Goal: Task Accomplishment & Management: Use online tool/utility

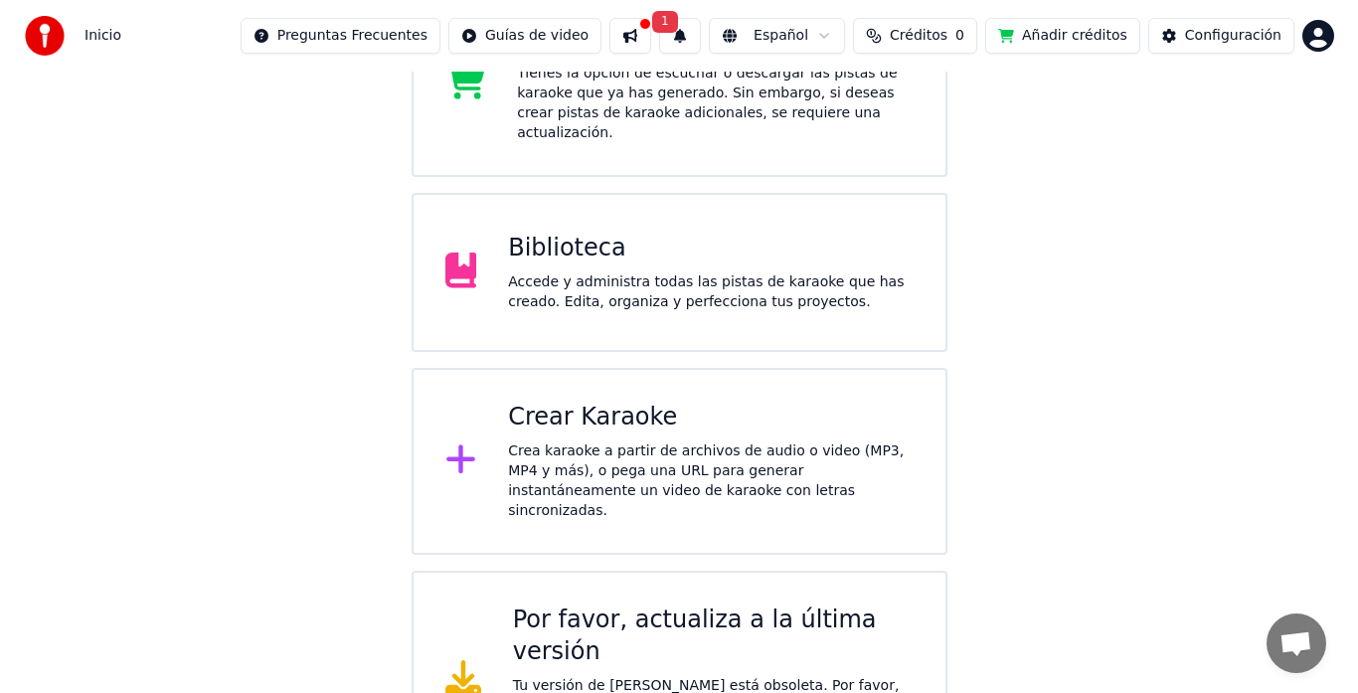
scroll to position [445, 0]
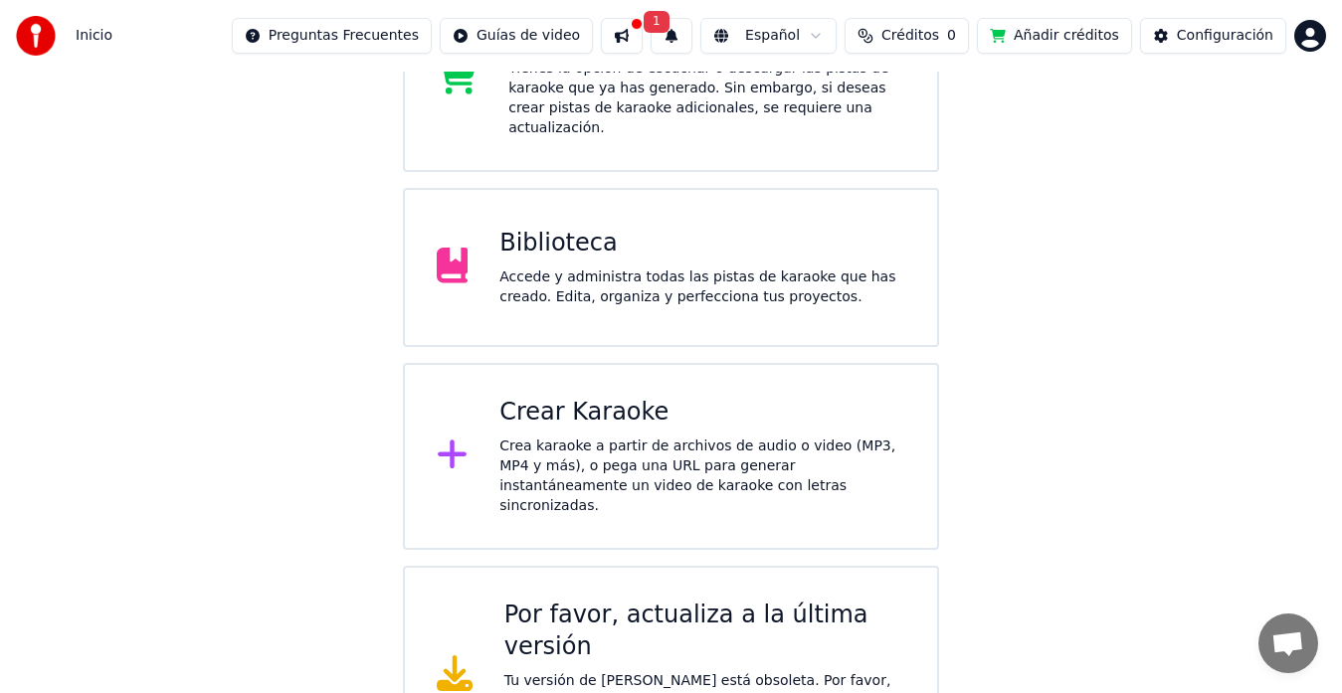
click at [641, 401] on div "Crear Karaoke" at bounding box center [702, 413] width 406 height 32
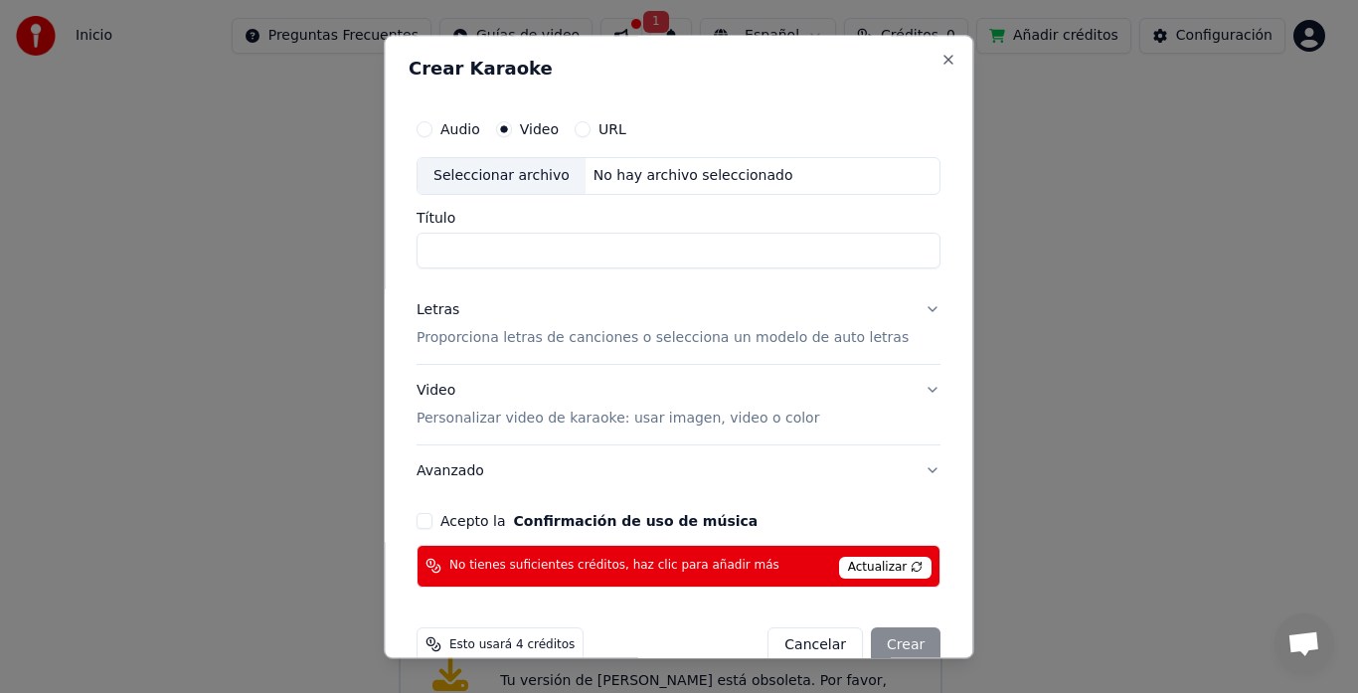
click at [541, 175] on div "Seleccionar archivo" at bounding box center [502, 176] width 168 height 36
click at [433, 125] on button "Audio" at bounding box center [425, 129] width 16 height 16
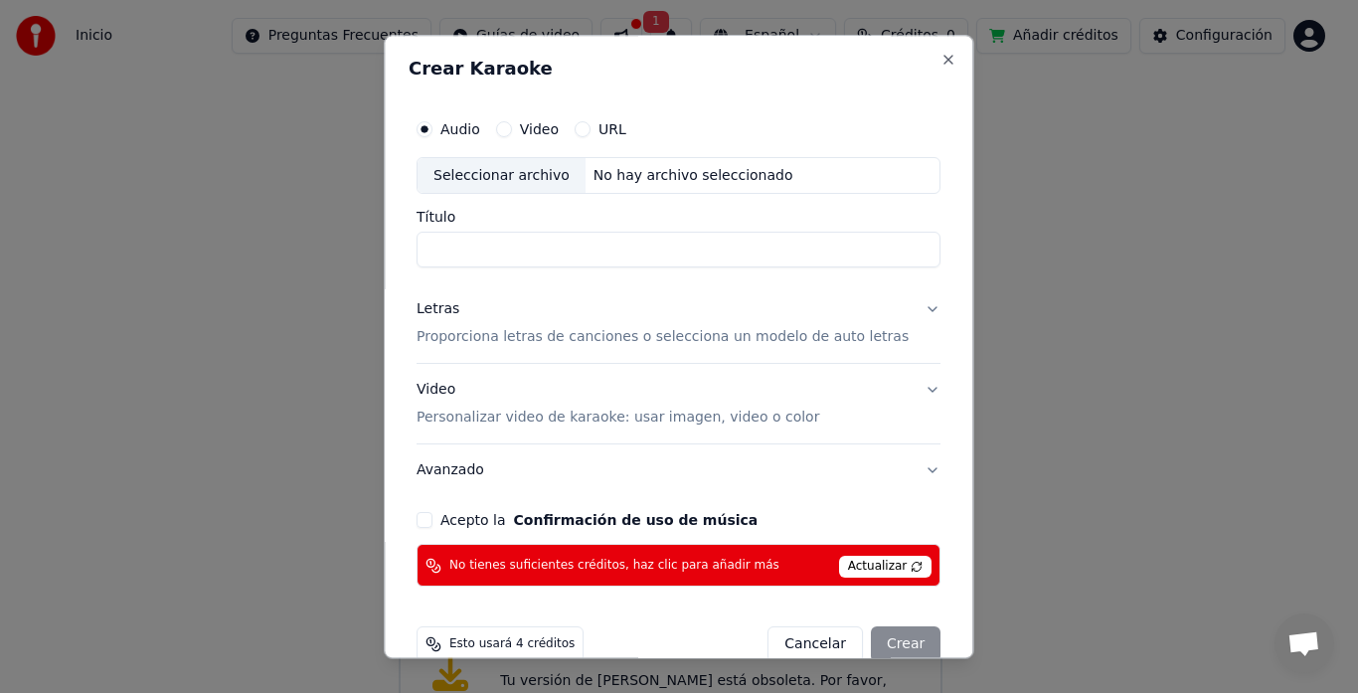
click at [538, 172] on div "Seleccionar archivo" at bounding box center [502, 176] width 168 height 36
drag, startPoint x: 515, startPoint y: 250, endPoint x: 363, endPoint y: 259, distance: 152.4
click at [363, 259] on body "**********" at bounding box center [671, 169] width 1342 height 1229
click at [440, 256] on input "**********" at bounding box center [679, 251] width 524 height 36
click at [567, 253] on input "**********" at bounding box center [679, 251] width 524 height 36
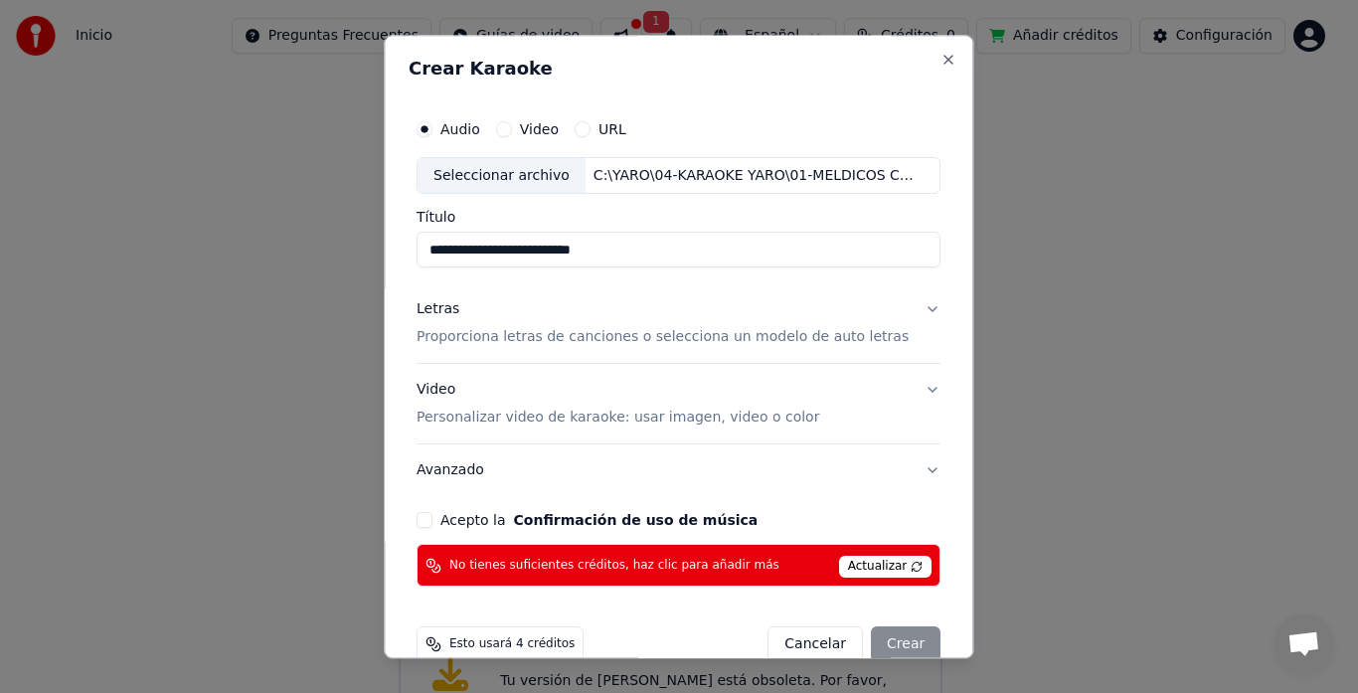
click at [600, 250] on input "**********" at bounding box center [679, 251] width 524 height 36
type input "**********"
click at [453, 332] on p "Proporciona letras de canciones o selecciona un modelo de auto letras" at bounding box center [663, 338] width 492 height 20
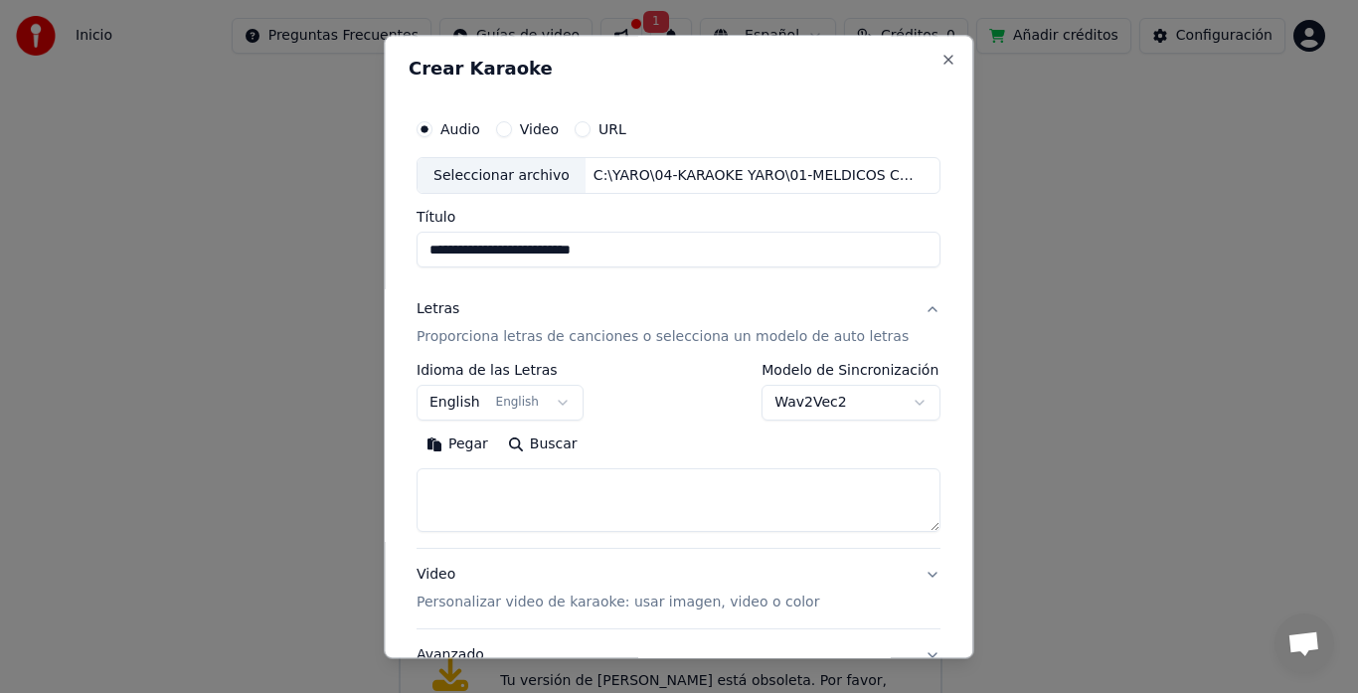
click at [490, 475] on textarea at bounding box center [679, 501] width 524 height 64
paste textarea "**********"
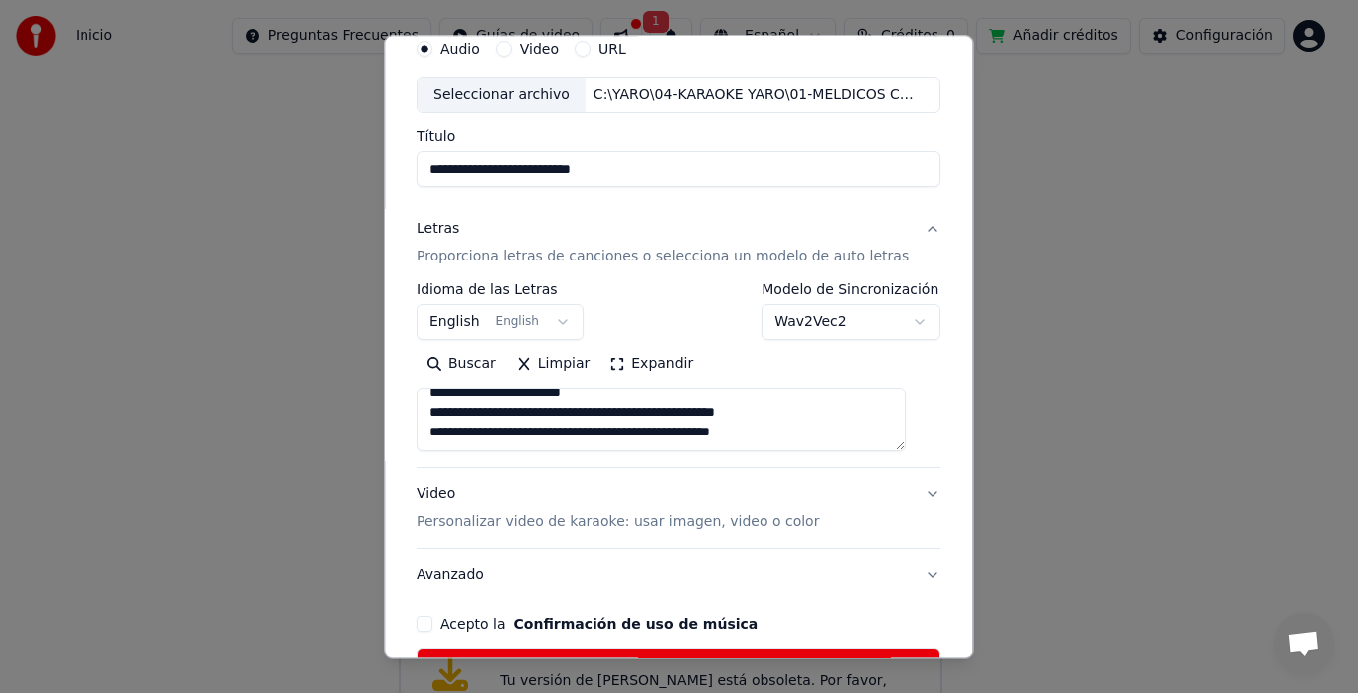
scroll to position [199, 0]
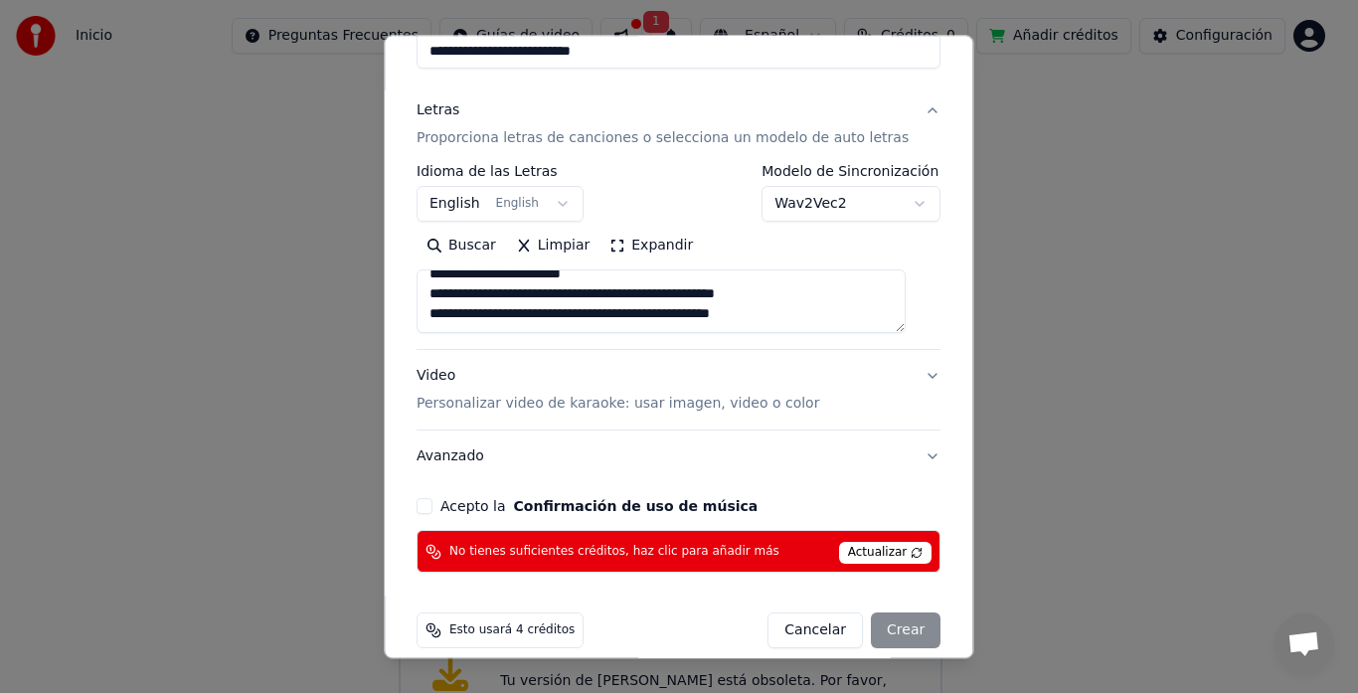
type textarea "**********"
click at [473, 409] on p "Personalizar video de karaoke: usar imagen, video o color" at bounding box center [618, 405] width 403 height 20
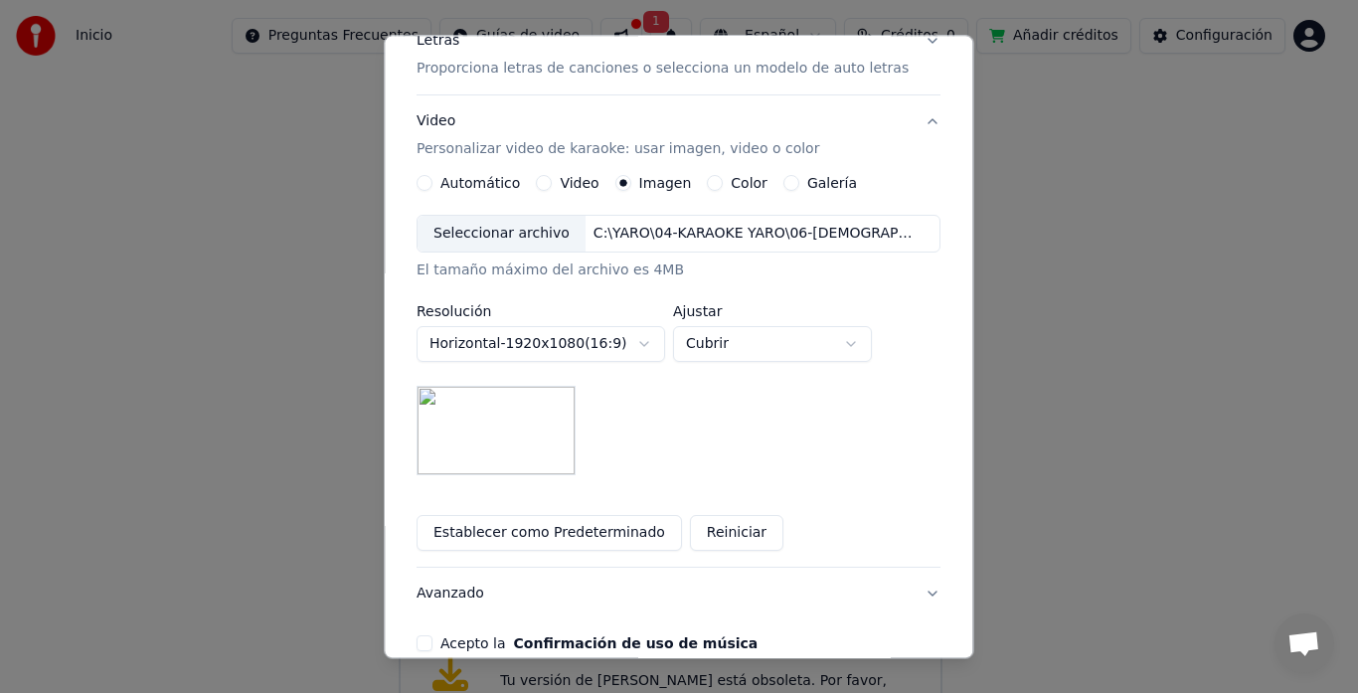
scroll to position [298, 0]
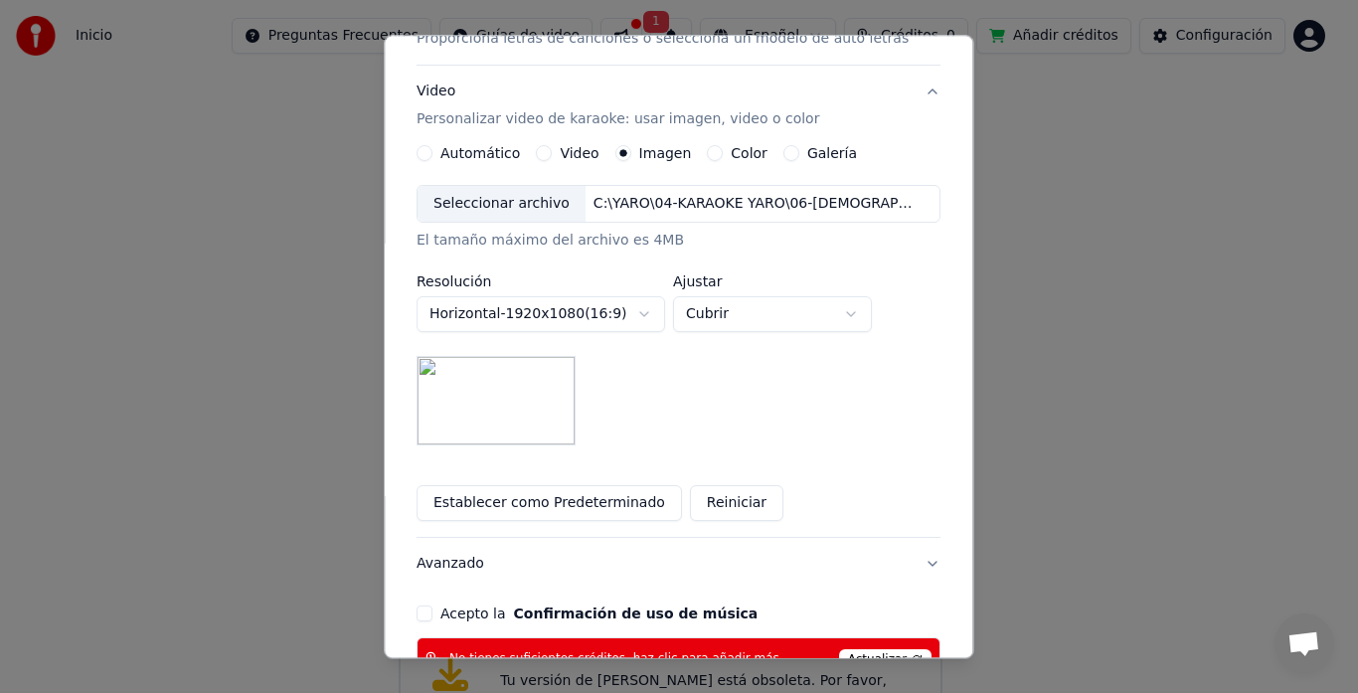
click at [557, 201] on div "Seleccionar archivo" at bounding box center [502, 205] width 168 height 36
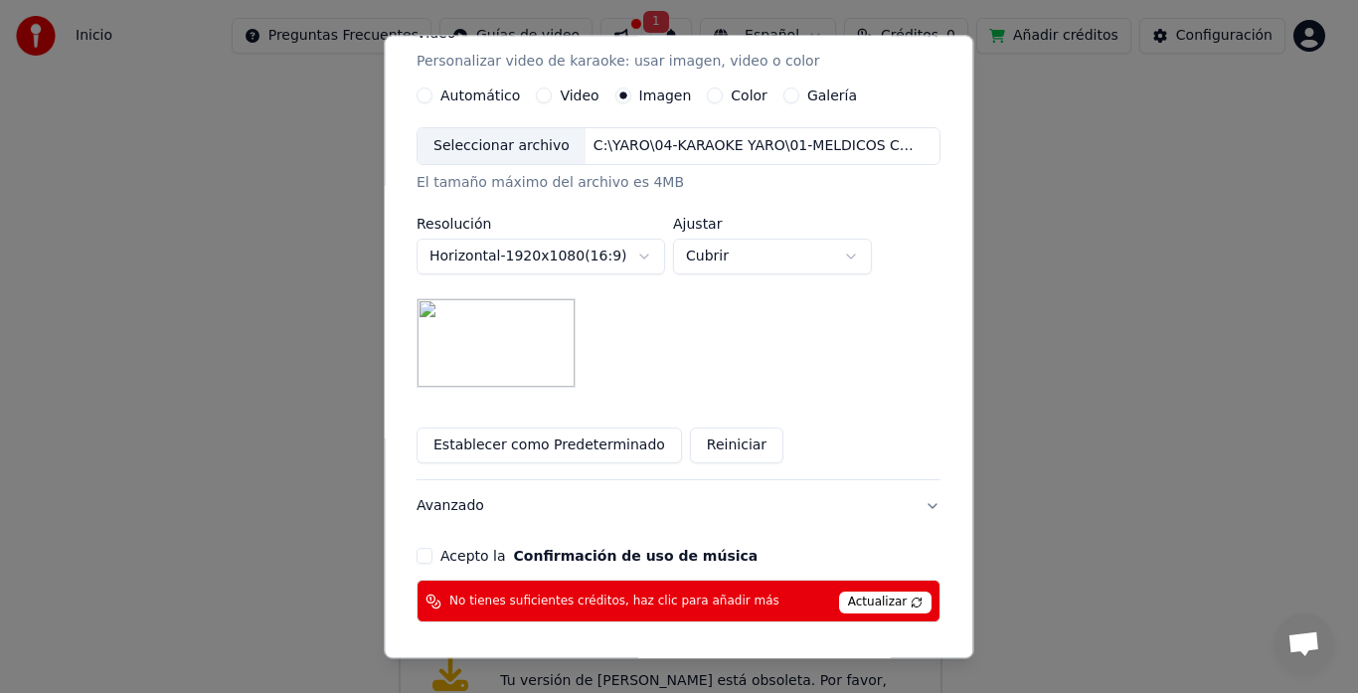
scroll to position [398, 0]
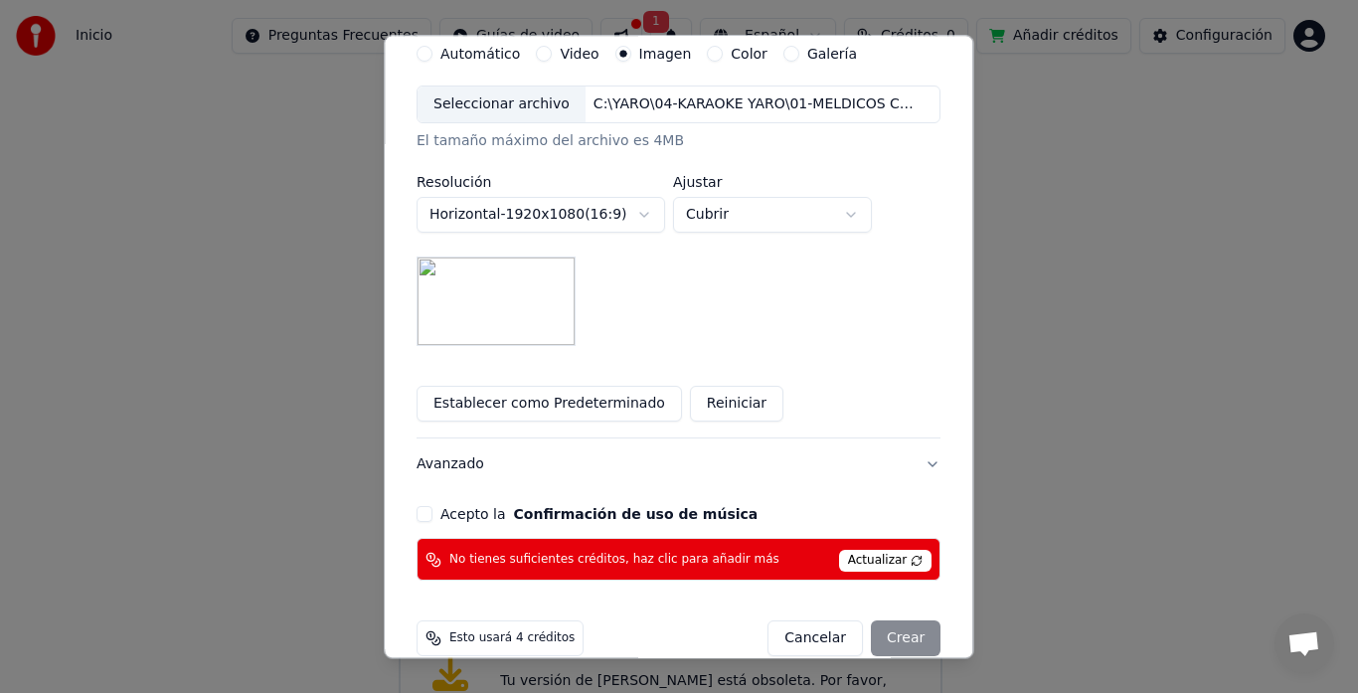
click at [433, 513] on button "Acepto la Confirmación de uso de música" at bounding box center [425, 515] width 16 height 16
click at [890, 638] on div "Cancelar Crear" at bounding box center [855, 640] width 173 height 36
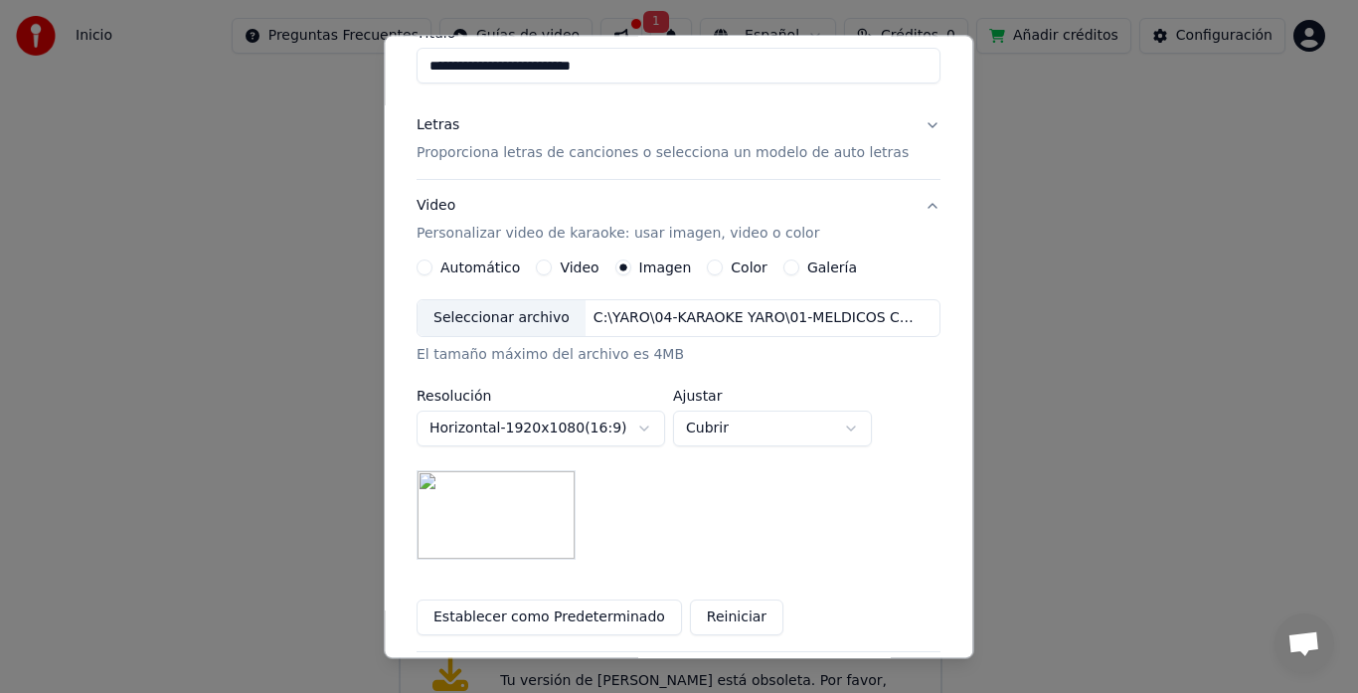
scroll to position [428, 0]
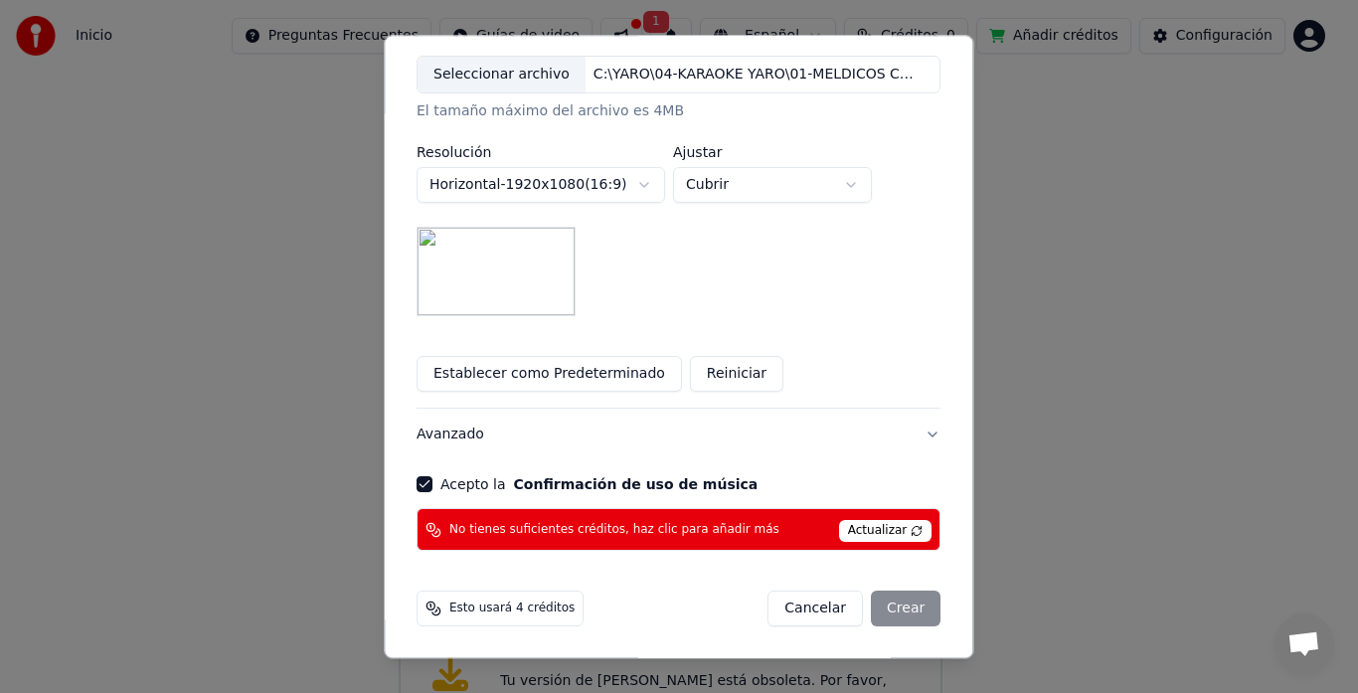
click at [888, 606] on div "Cancelar Crear" at bounding box center [855, 610] width 173 height 36
click at [879, 533] on span "Actualizar" at bounding box center [885, 532] width 93 height 22
click at [884, 608] on div "Cancelar Crear" at bounding box center [855, 610] width 173 height 36
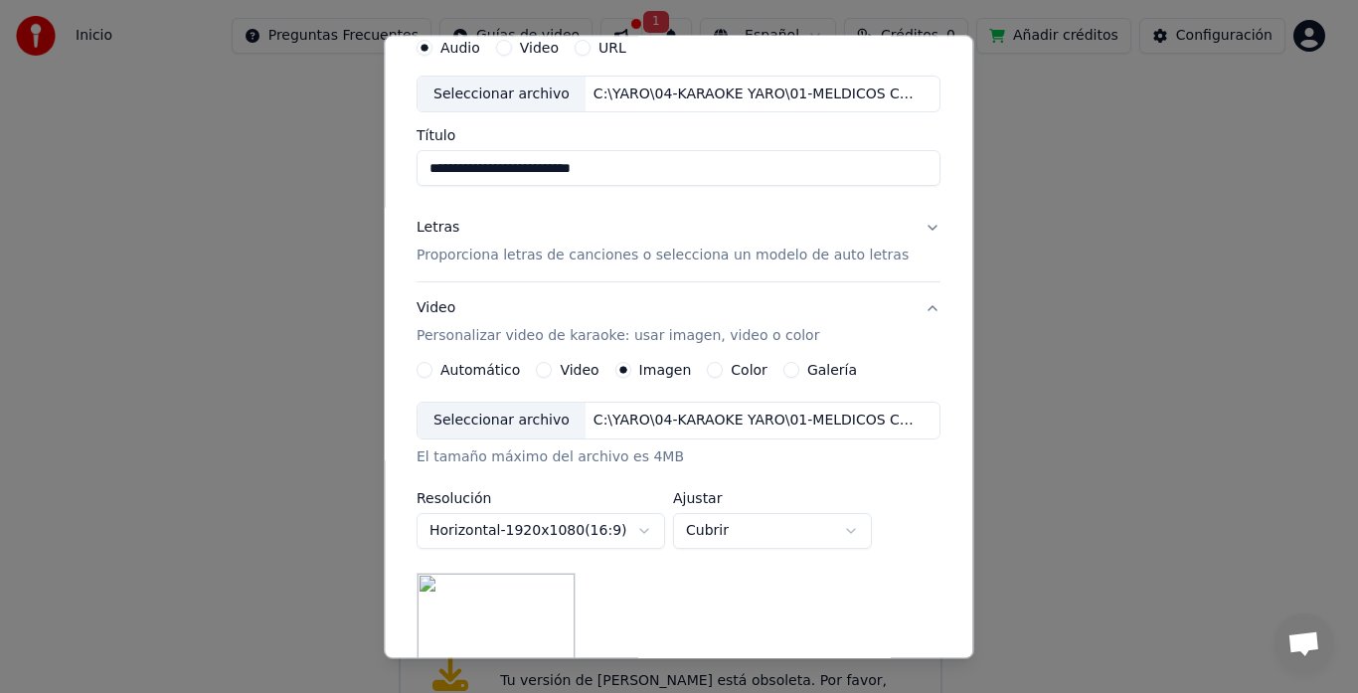
scroll to position [0, 0]
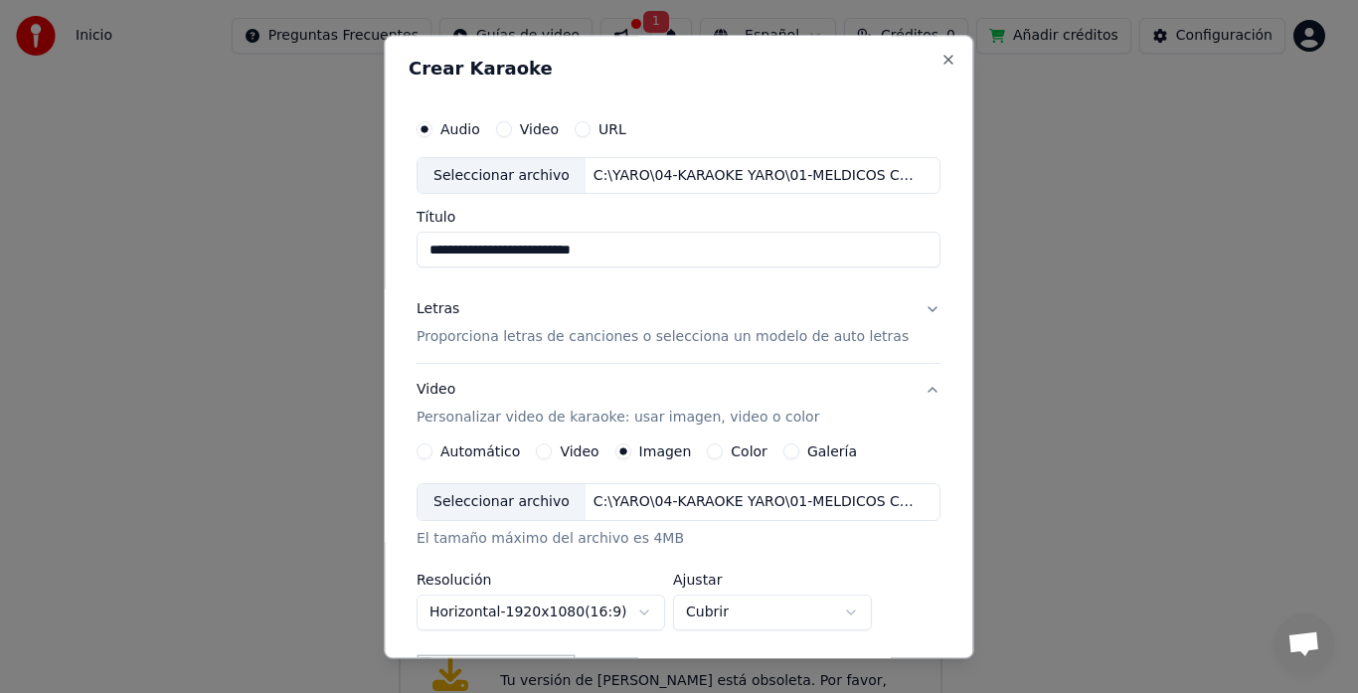
click at [520, 174] on div "Seleccionar archivo" at bounding box center [502, 176] width 168 height 36
click at [568, 346] on p "Proporciona letras de canciones o selecciona un modelo de auto letras" at bounding box center [663, 338] width 492 height 20
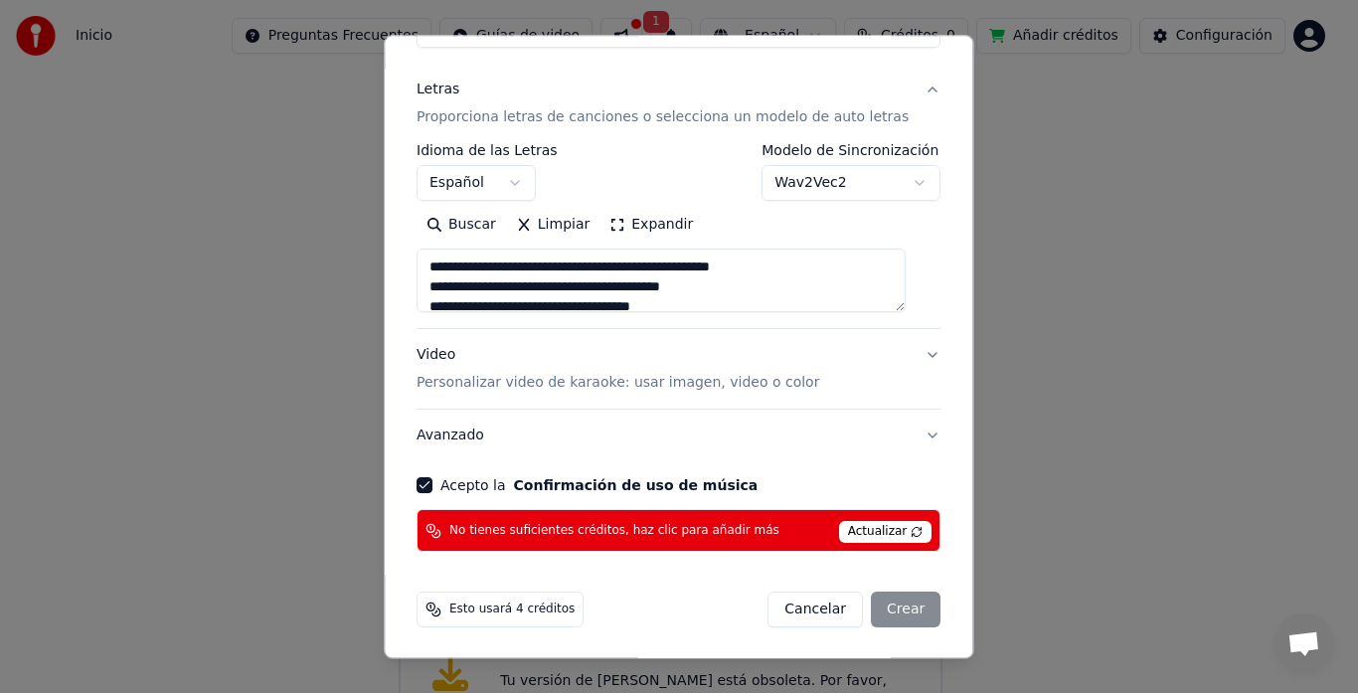
scroll to position [221, 0]
click at [469, 386] on p "Personalizar video de karaoke: usar imagen, video o color" at bounding box center [618, 383] width 403 height 20
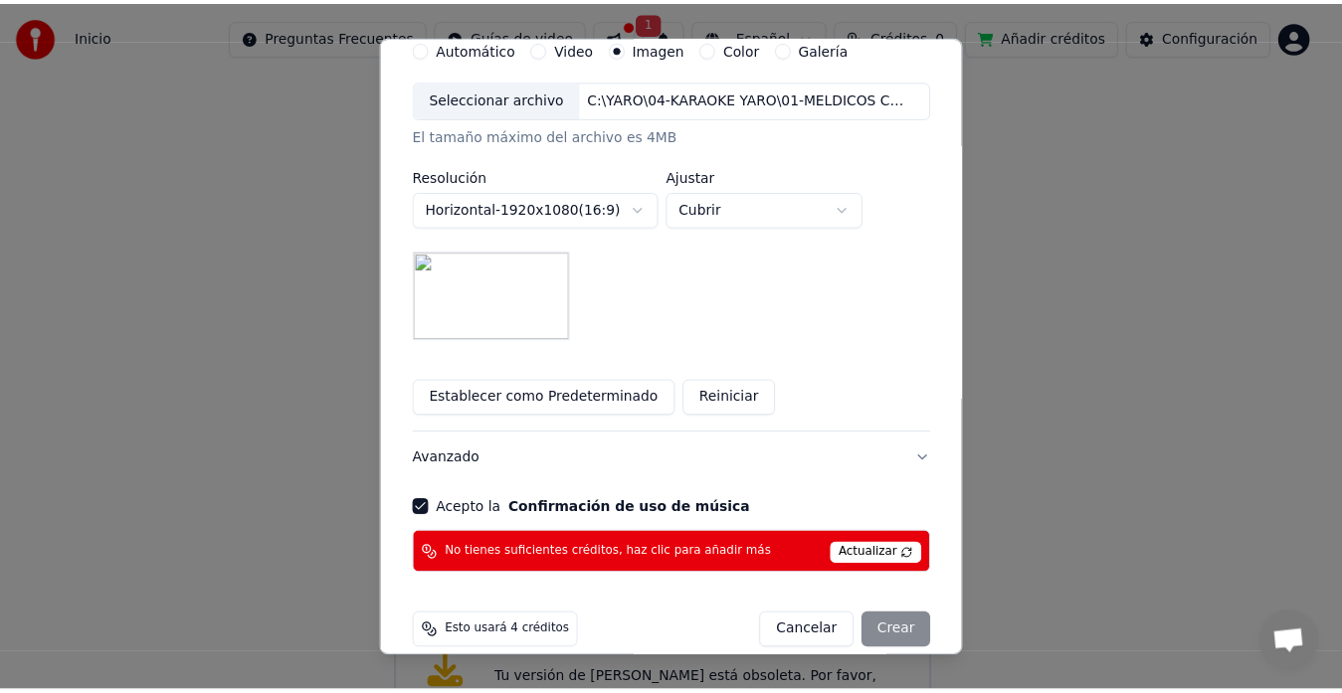
scroll to position [428, 0]
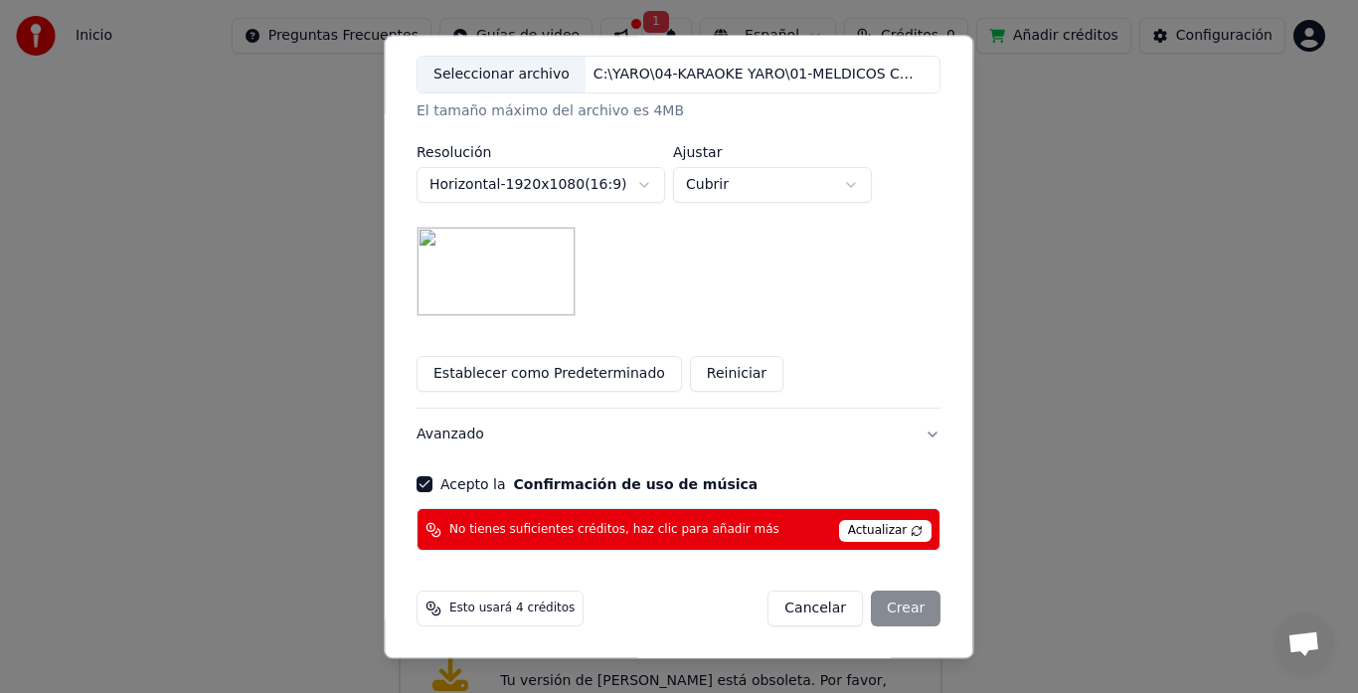
click at [873, 526] on span "Actualizar" at bounding box center [885, 532] width 93 height 22
click at [885, 611] on div "Cancelar Crear" at bounding box center [855, 610] width 173 height 36
click at [802, 606] on button "Cancelar" at bounding box center [816, 610] width 95 height 36
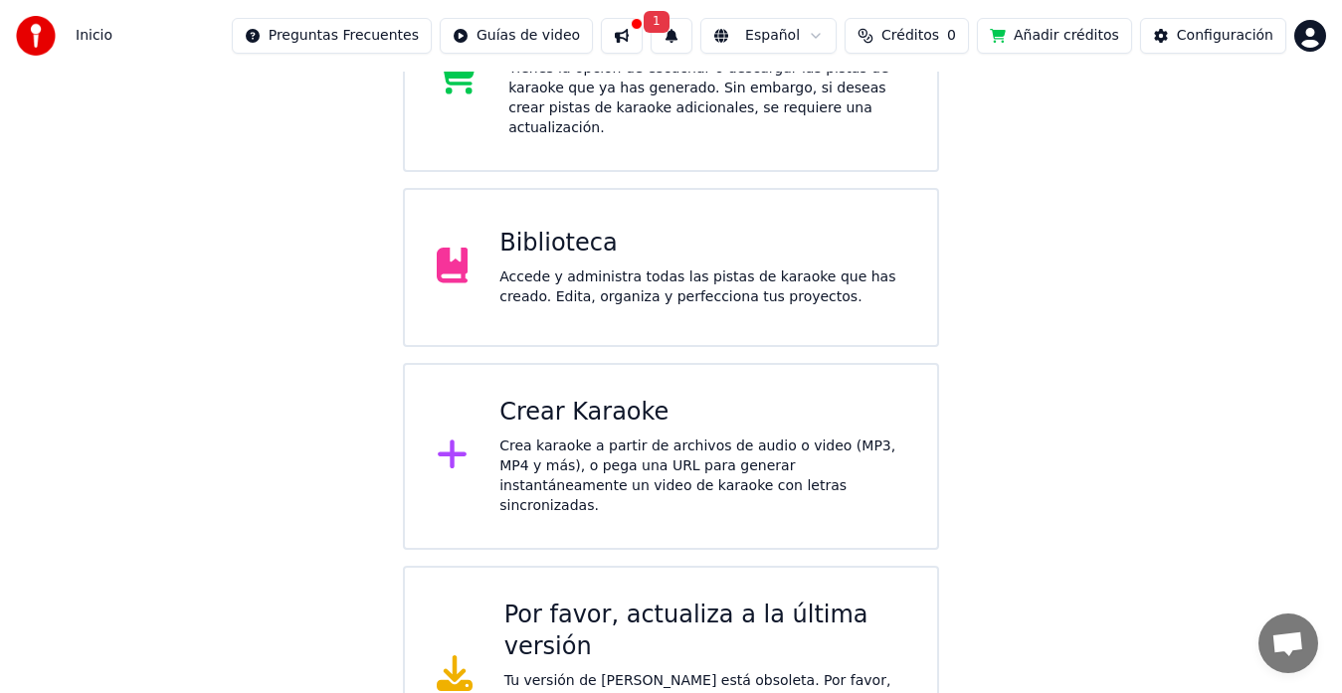
click at [651, 23] on span "1" at bounding box center [656, 22] width 26 height 22
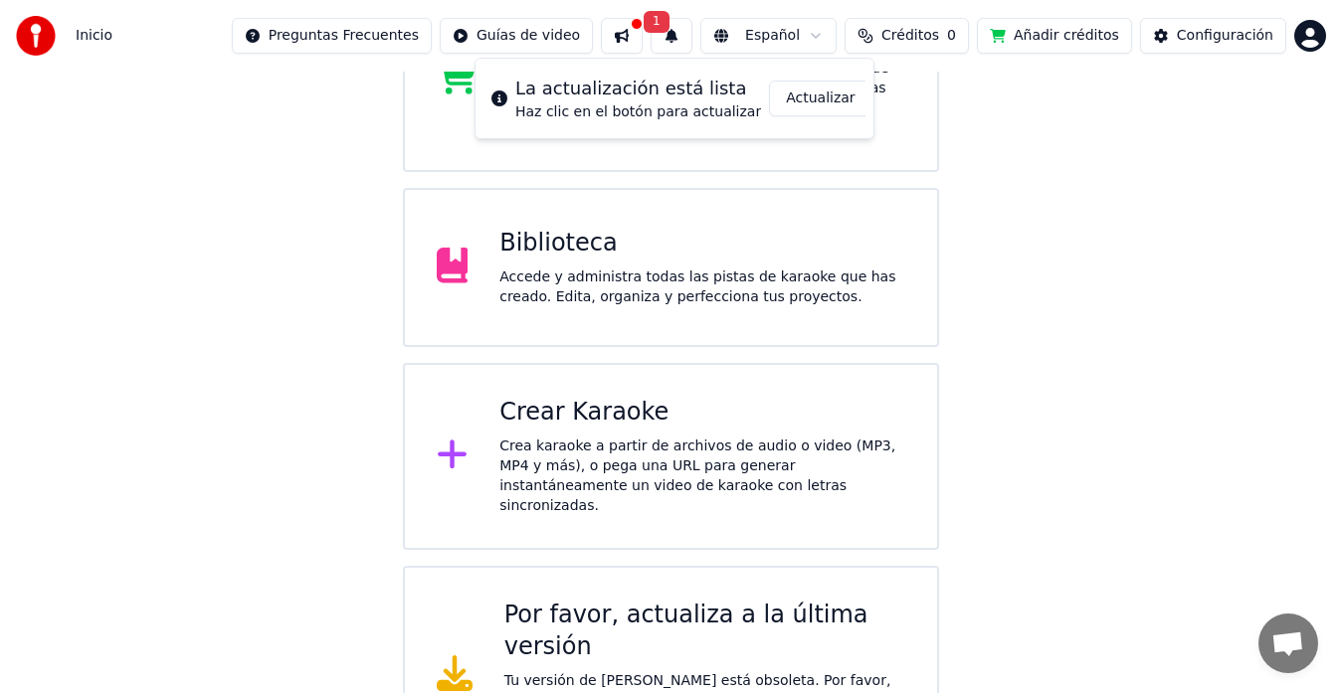
click at [802, 103] on button "Actualizar" at bounding box center [820, 99] width 102 height 36
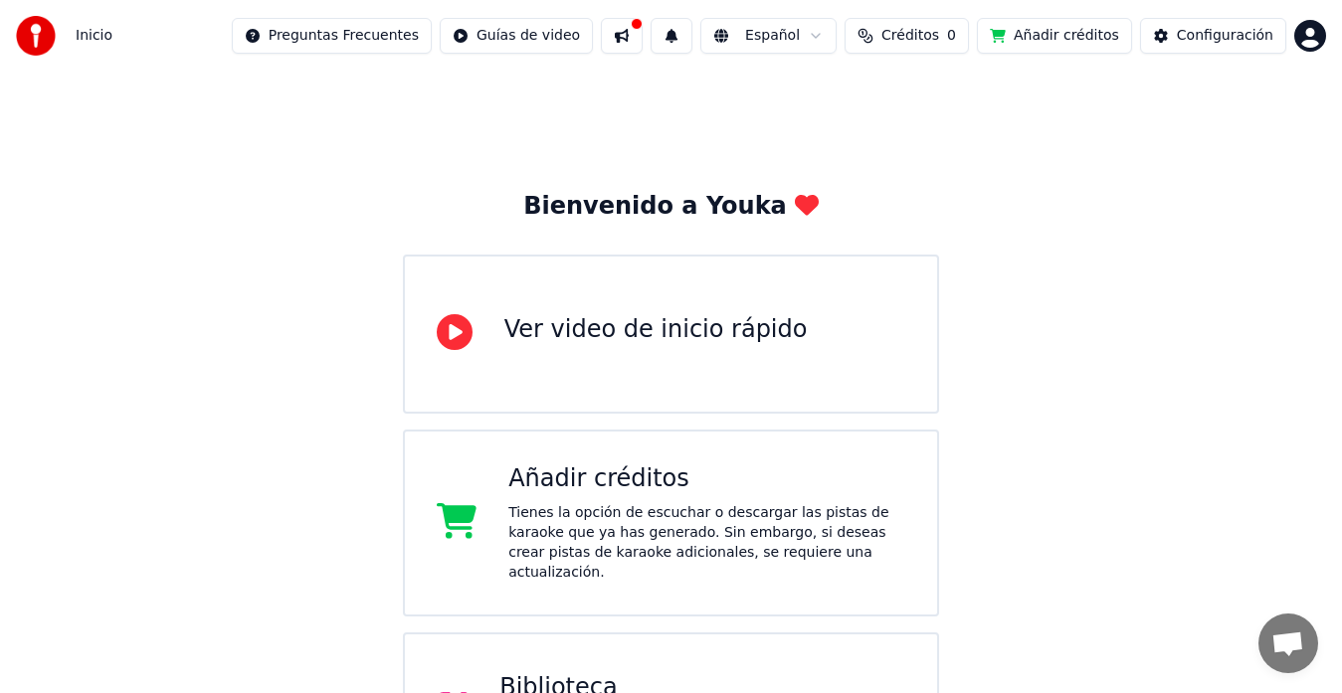
click at [914, 36] on span "Créditos" at bounding box center [910, 36] width 58 height 20
click at [949, 100] on th "Expiración (días)" at bounding box center [985, 95] width 132 height 40
click at [902, 151] on button "Actualizar" at bounding box center [906, 149] width 118 height 36
click at [1020, 40] on button "Añadir créditos" at bounding box center [1054, 36] width 155 height 36
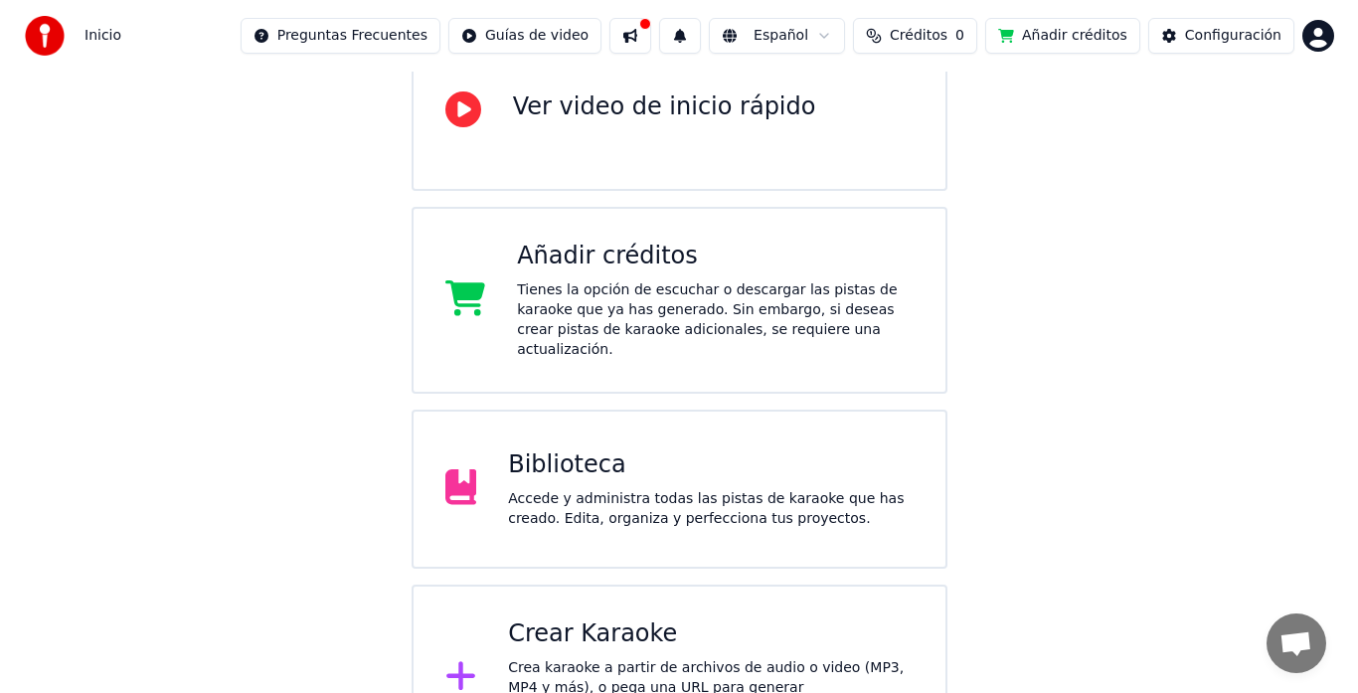
scroll to position [298, 0]
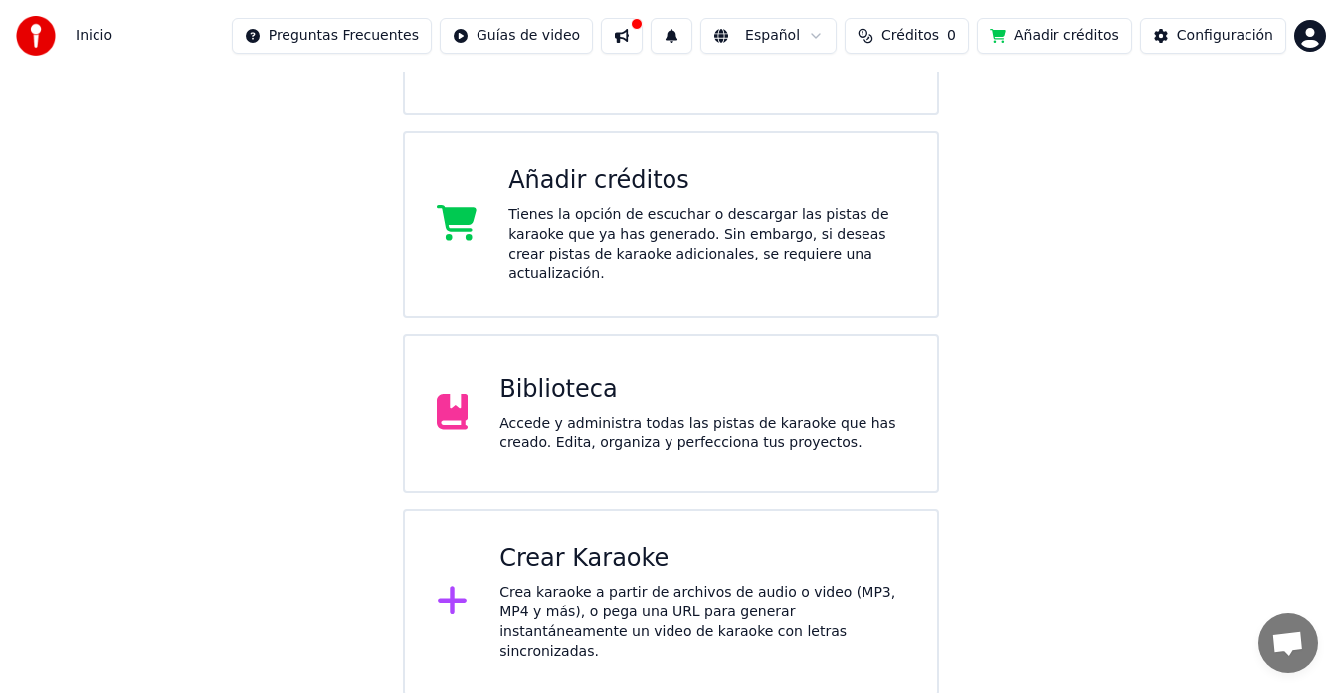
click at [641, 543] on div "Crear Karaoke" at bounding box center [702, 559] width 406 height 32
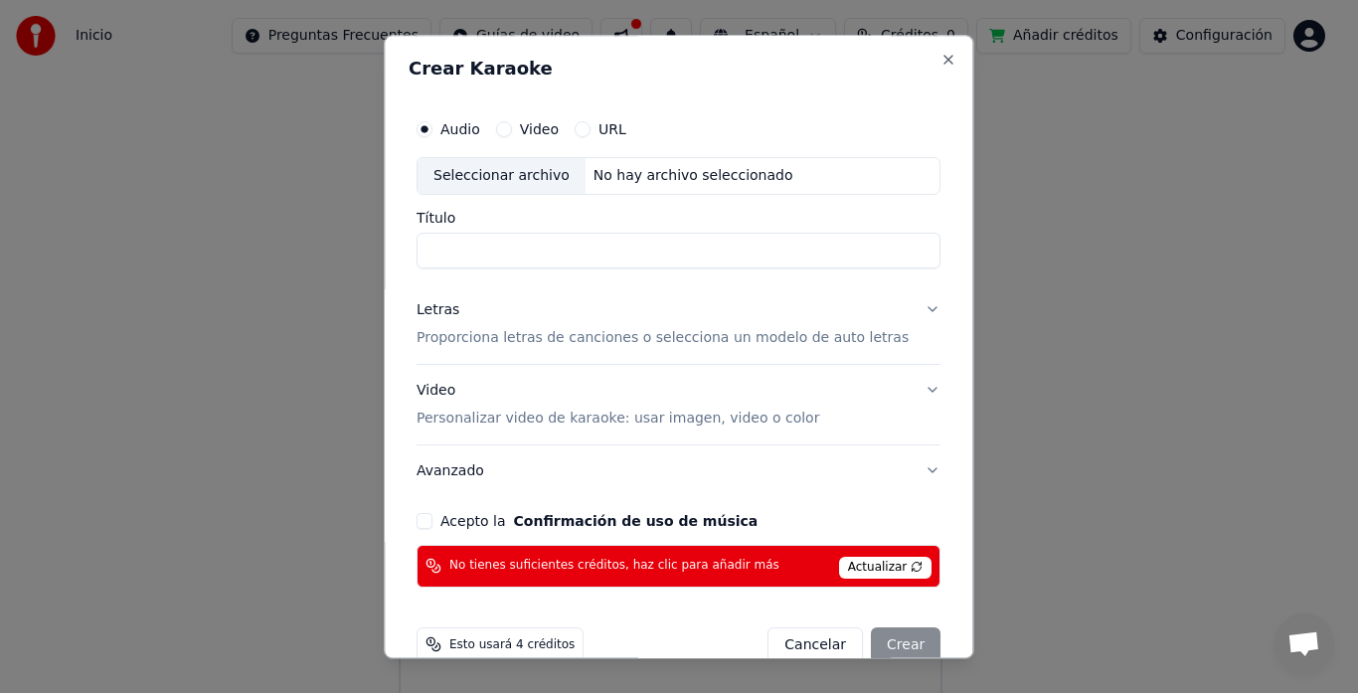
click at [502, 244] on input "Título" at bounding box center [679, 251] width 524 height 36
click at [504, 179] on div "Seleccionar archivo" at bounding box center [502, 176] width 168 height 36
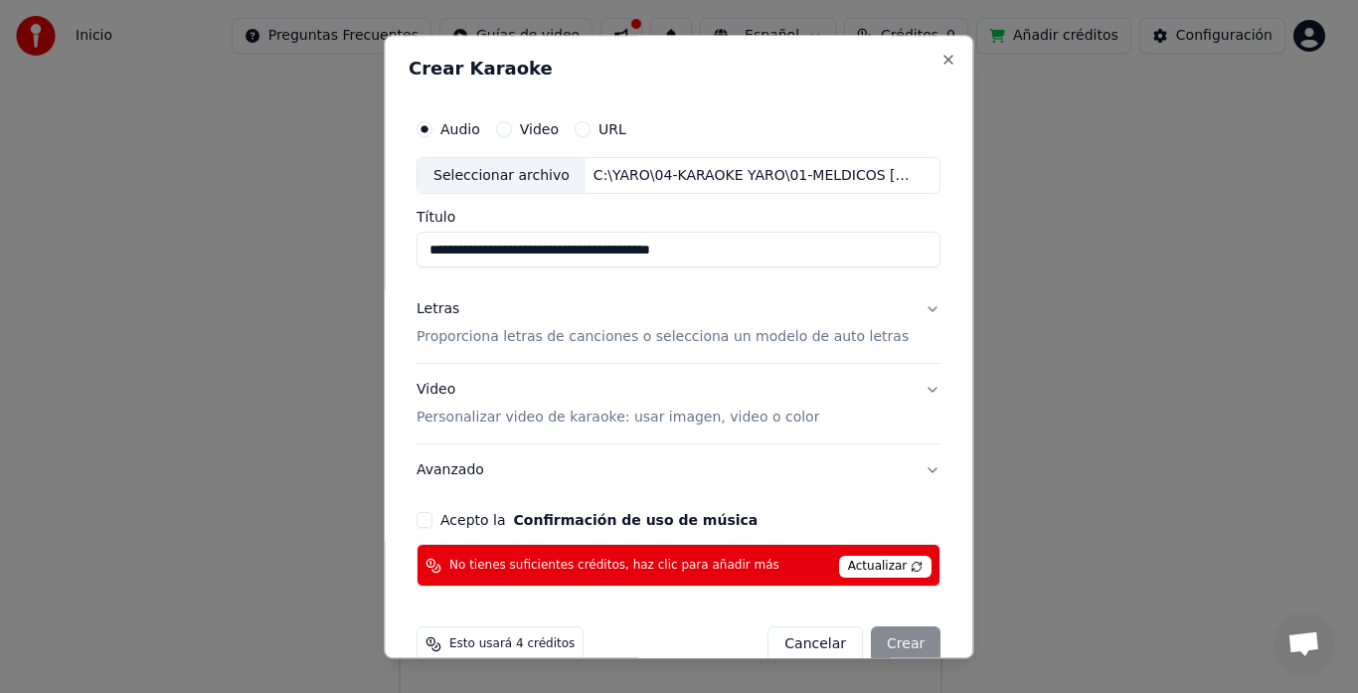
drag, startPoint x: 541, startPoint y: 250, endPoint x: 904, endPoint y: 279, distance: 364.2
click at [904, 279] on div "**********" at bounding box center [679, 348] width 540 height 494
click at [438, 251] on input "**********" at bounding box center [679, 251] width 524 height 36
type input "**********"
click at [544, 335] on p "Proporciona letras de canciones o selecciona un modelo de auto letras" at bounding box center [663, 338] width 492 height 20
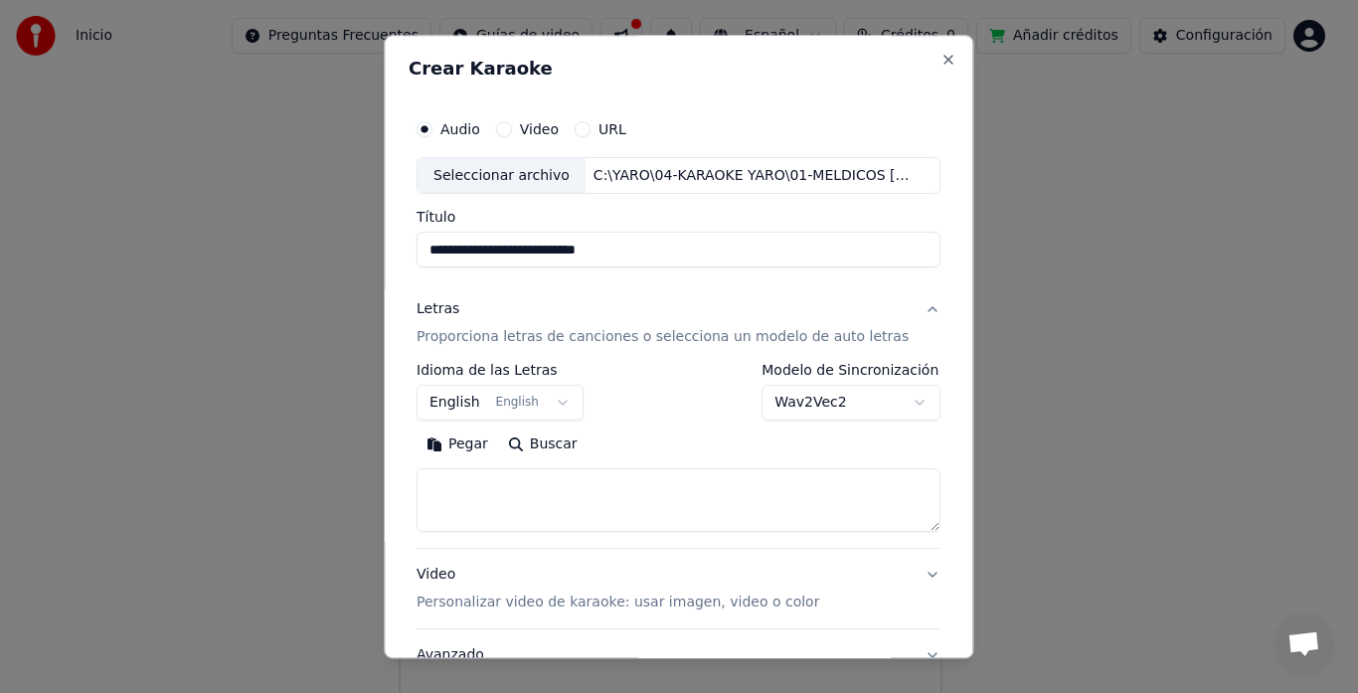
click at [467, 476] on textarea at bounding box center [679, 501] width 524 height 64
paste textarea "**********"
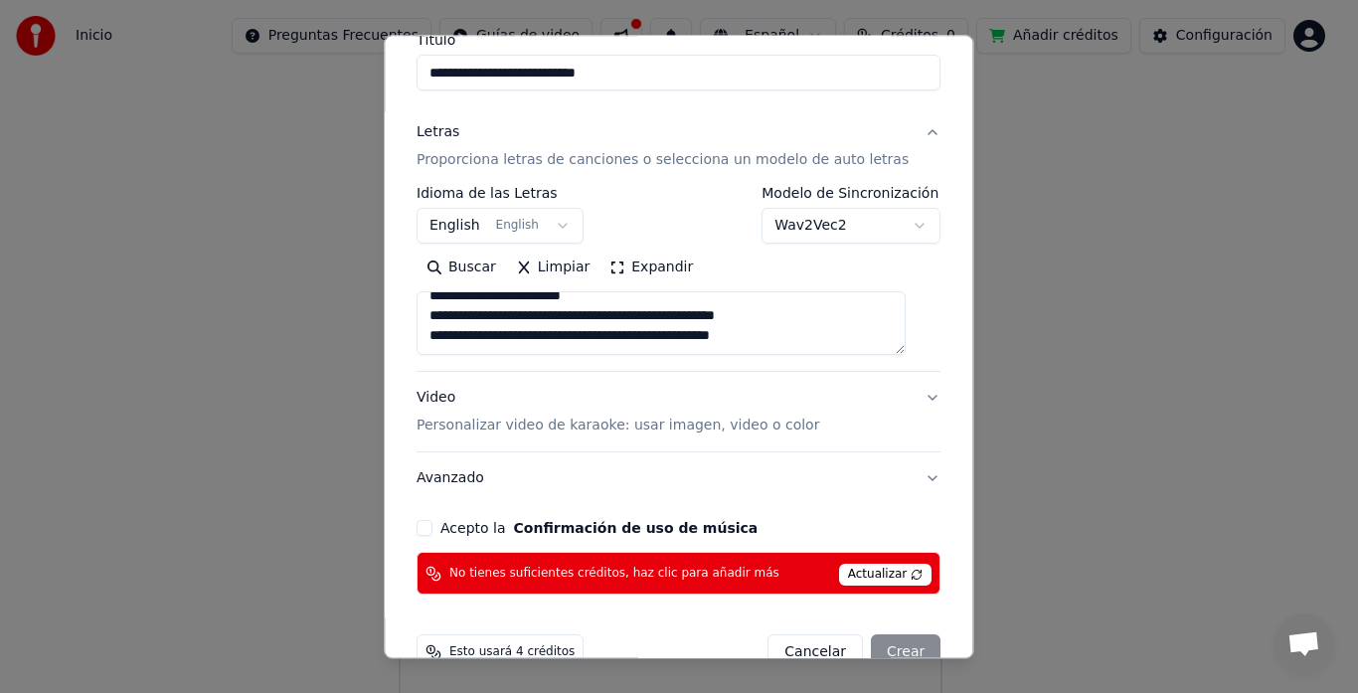
scroll to position [199, 0]
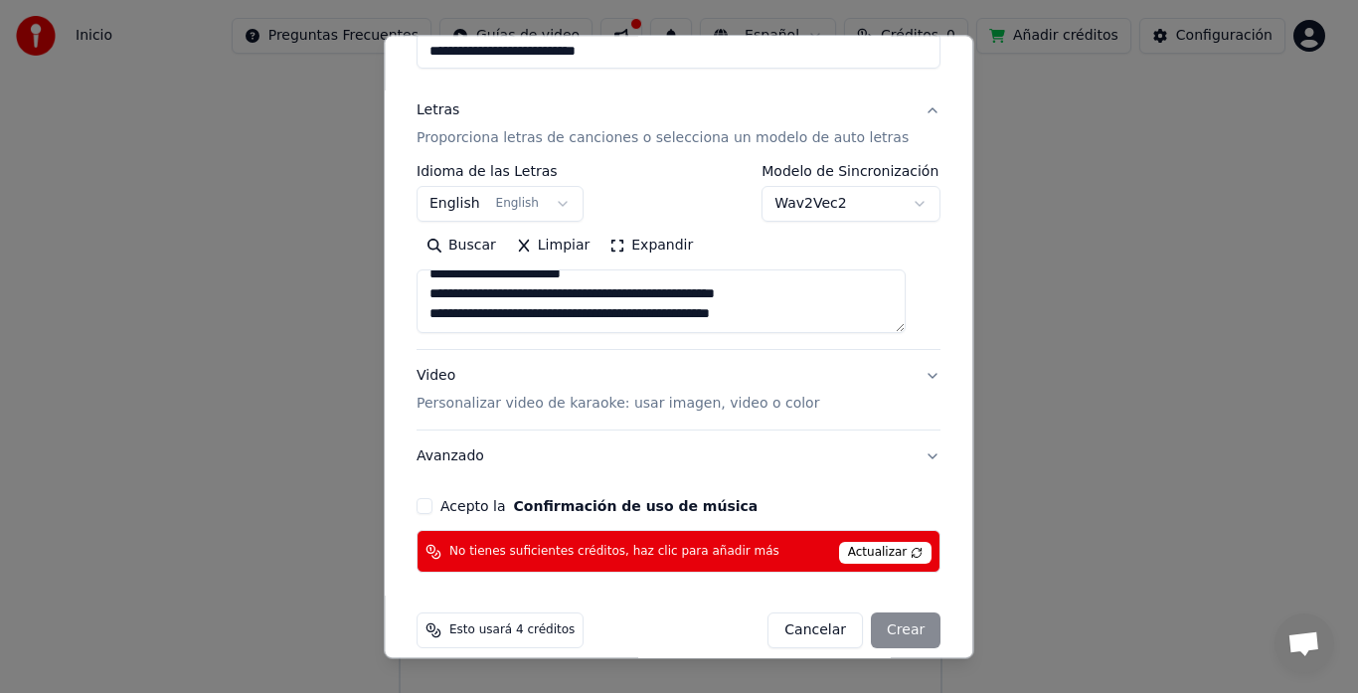
type textarea "**********"
click at [455, 410] on p "Personalizar video de karaoke: usar imagen, video o color" at bounding box center [618, 405] width 403 height 20
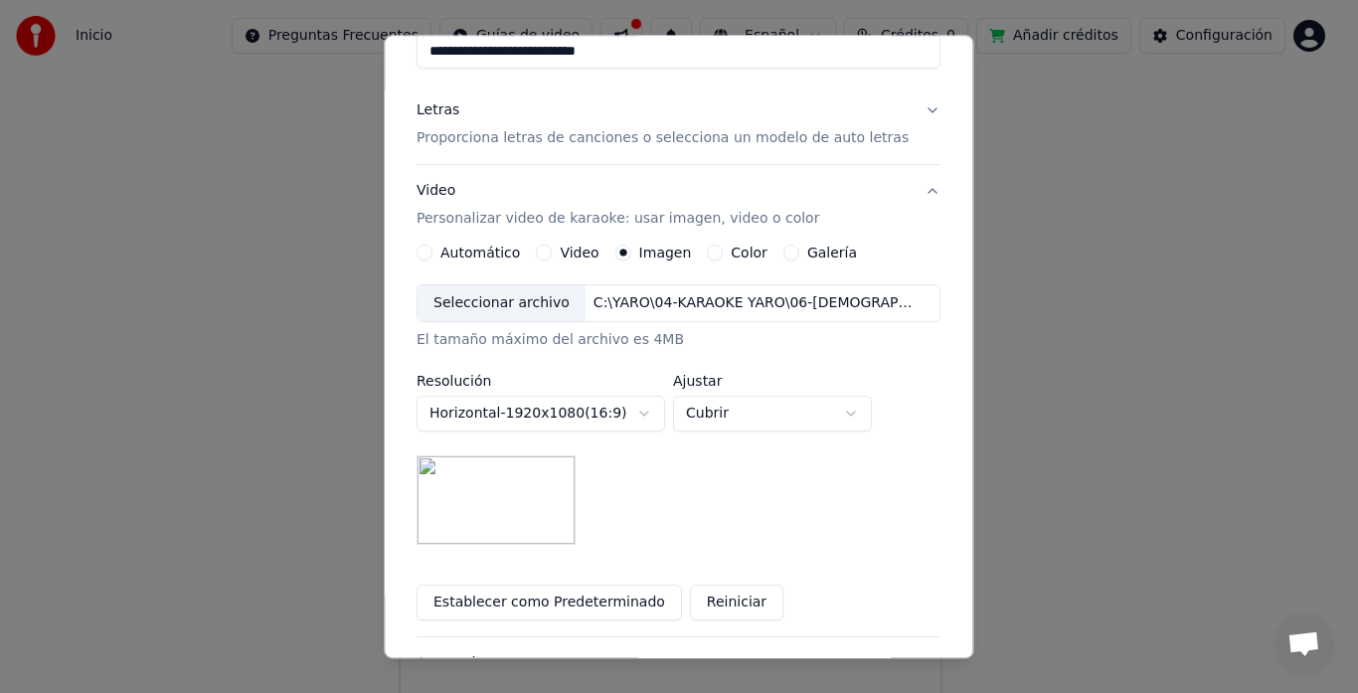
click at [508, 489] on img at bounding box center [496, 501] width 159 height 90
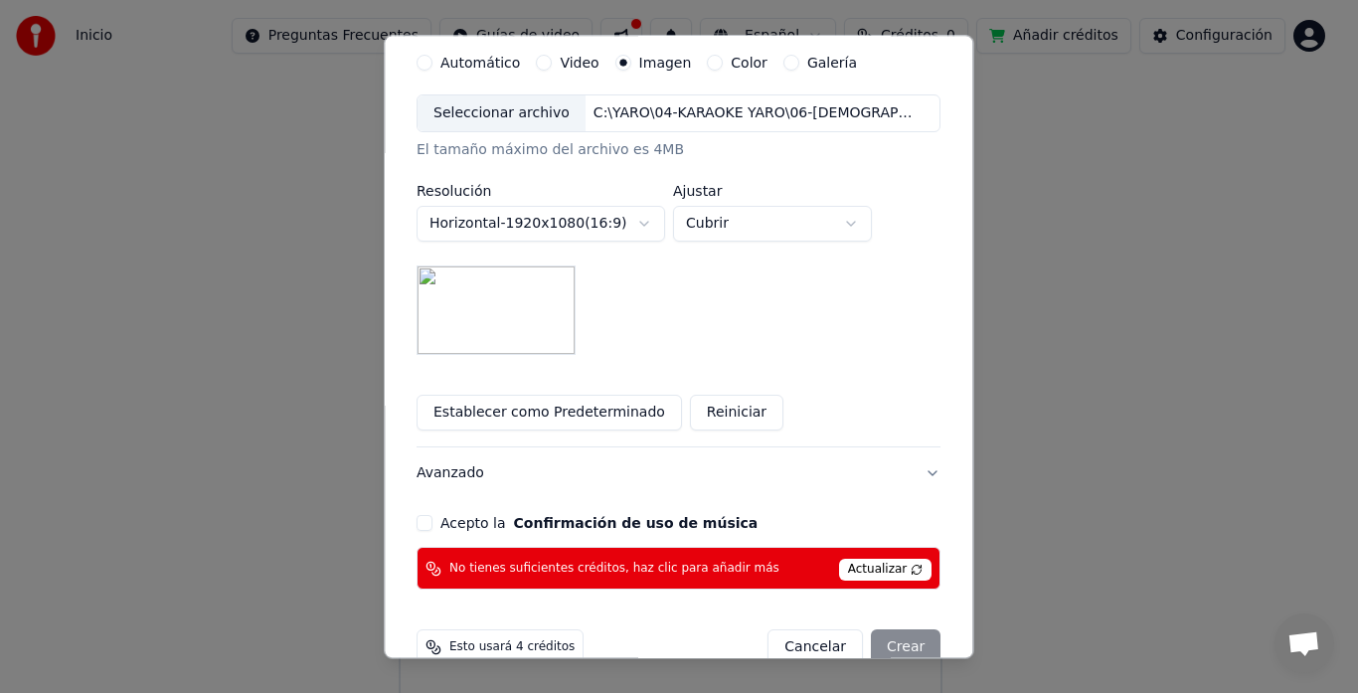
scroll to position [398, 0]
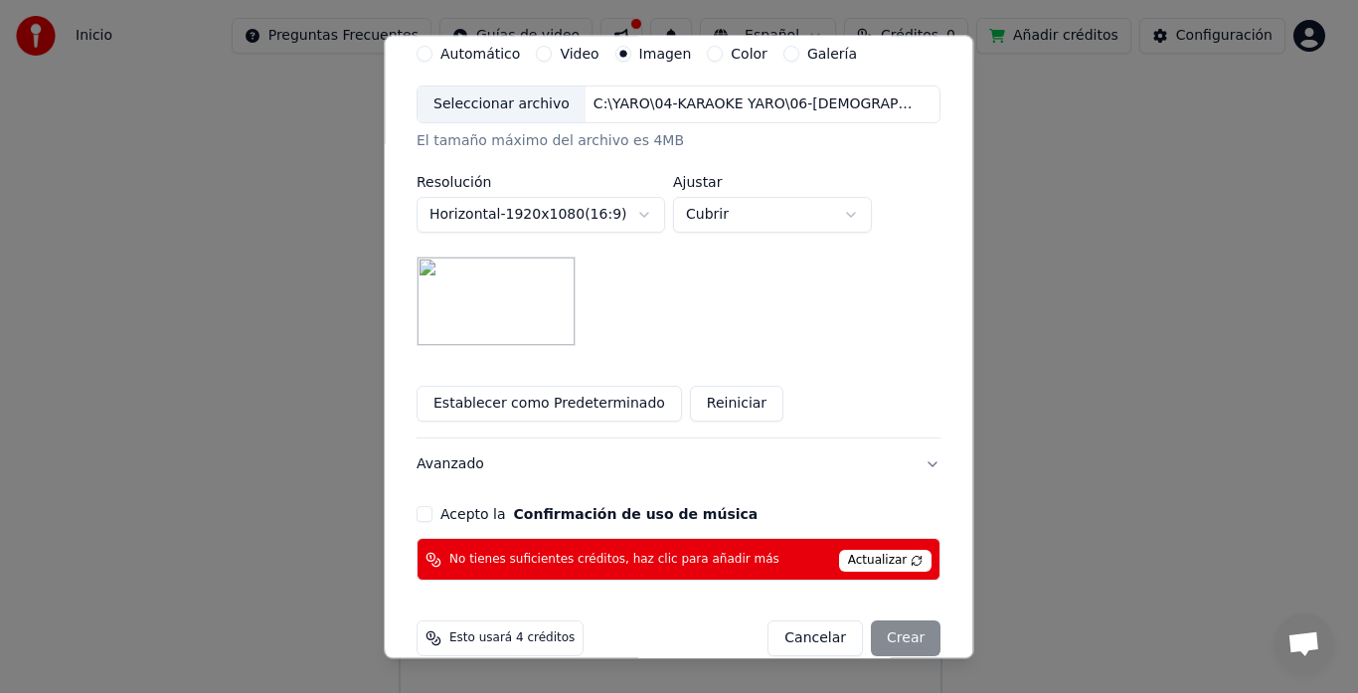
click at [528, 294] on img at bounding box center [496, 303] width 159 height 90
click at [650, 214] on button "Horizontal - 1920 x 1080 ( 16 : 9 )" at bounding box center [541, 216] width 249 height 36
click at [652, 216] on body "**********" at bounding box center [671, 316] width 1342 height 1229
click at [564, 100] on div "Seleccionar archivo" at bounding box center [502, 106] width 168 height 36
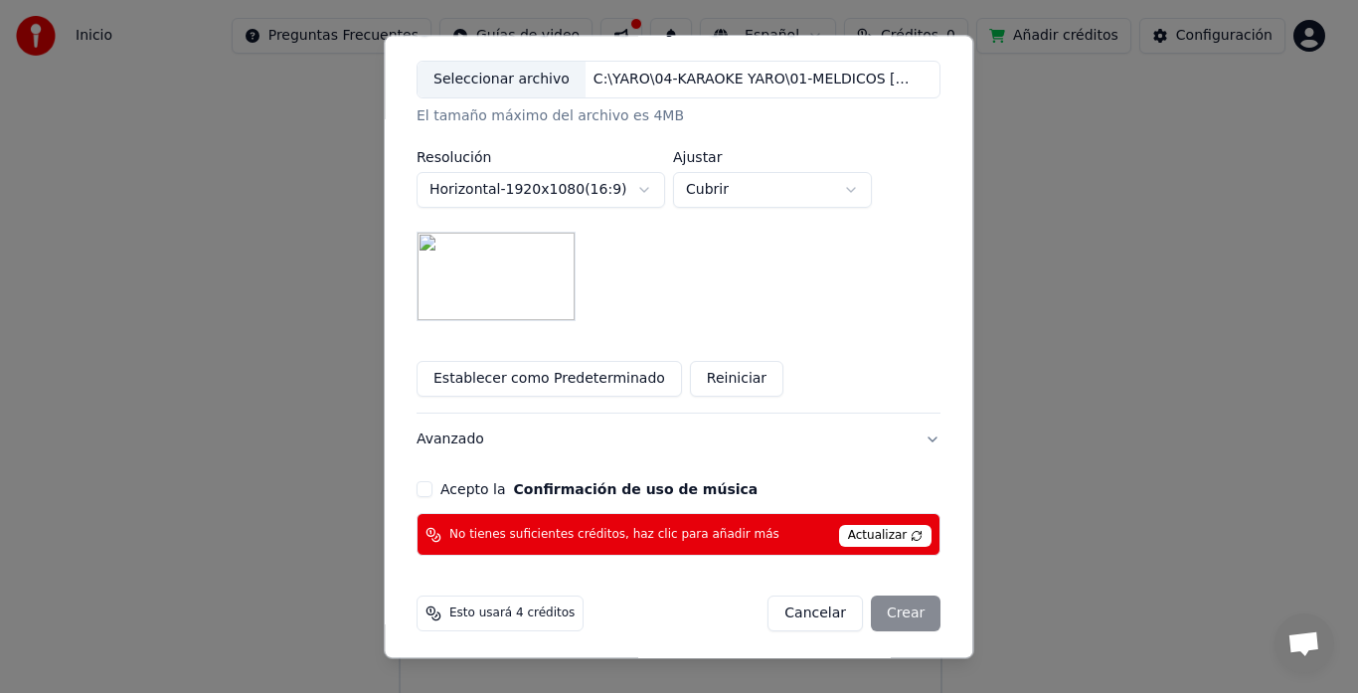
scroll to position [428, 0]
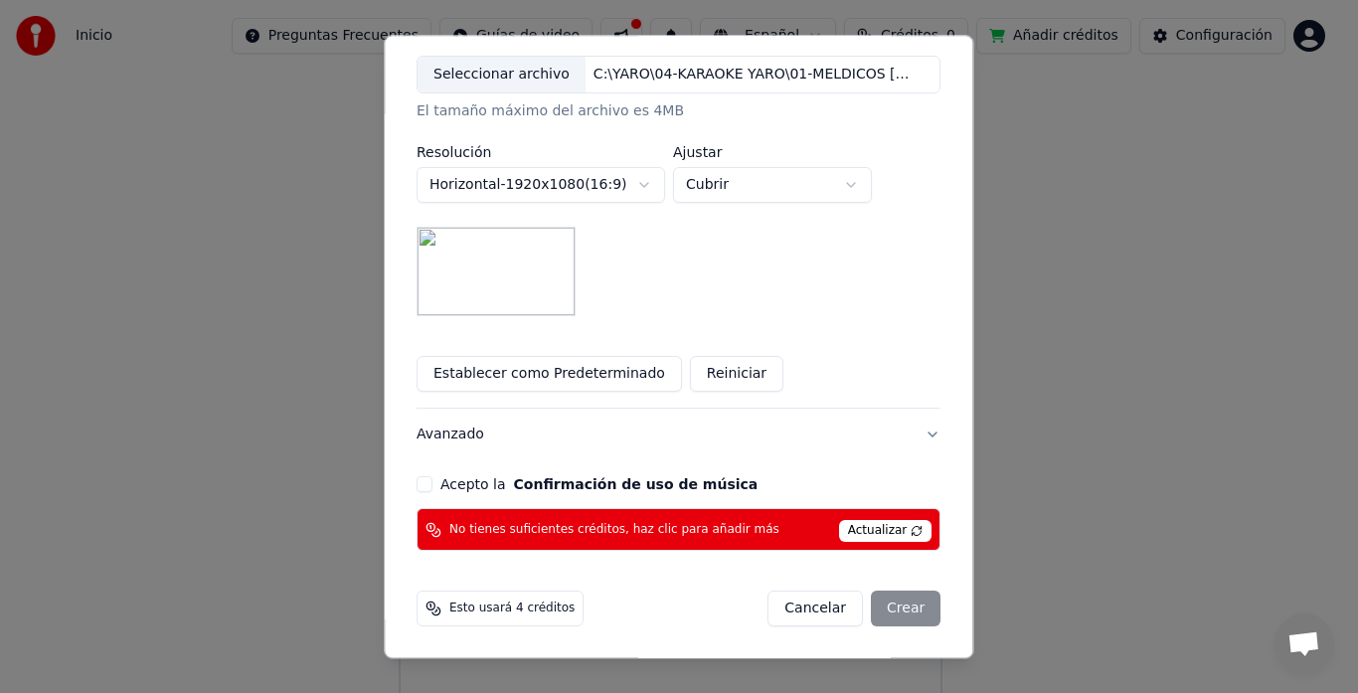
click at [433, 484] on button "Acepto la Confirmación de uso de música" at bounding box center [425, 485] width 16 height 16
click at [885, 608] on div "Cancelar Crear" at bounding box center [855, 610] width 173 height 36
click at [905, 434] on button "Avanzado" at bounding box center [679, 436] width 524 height 52
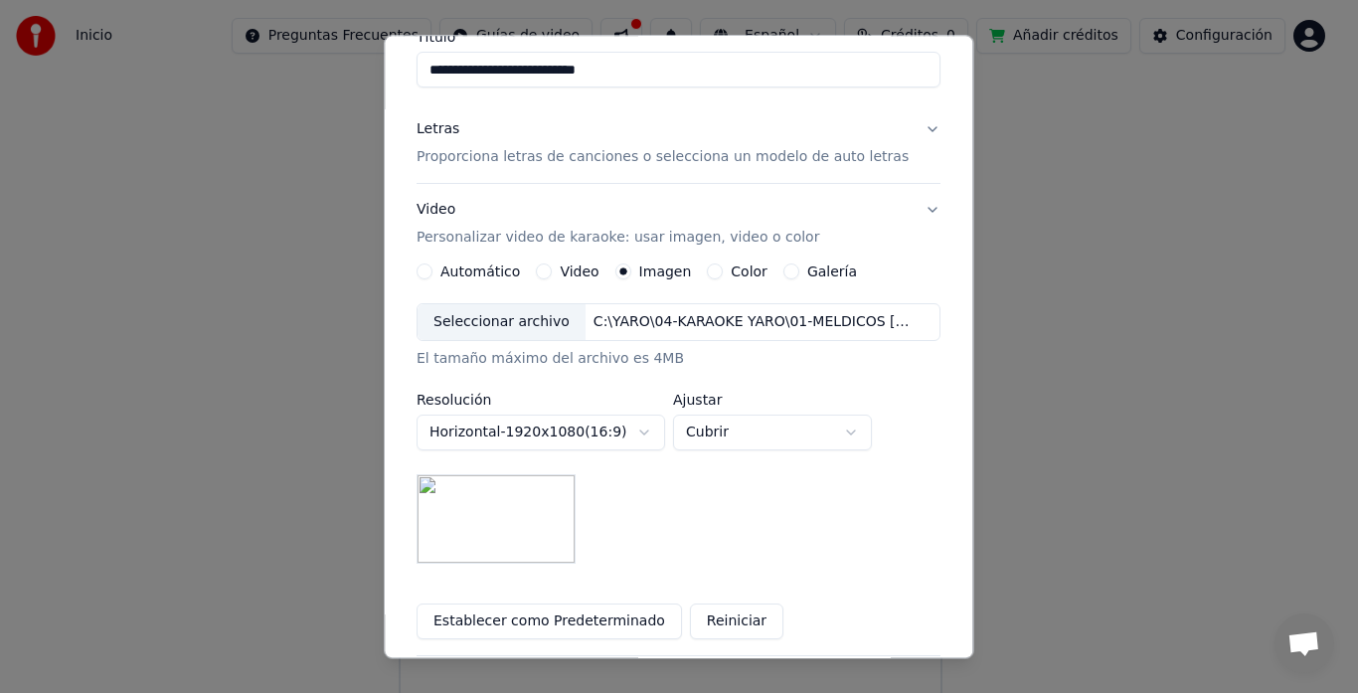
scroll to position [109, 0]
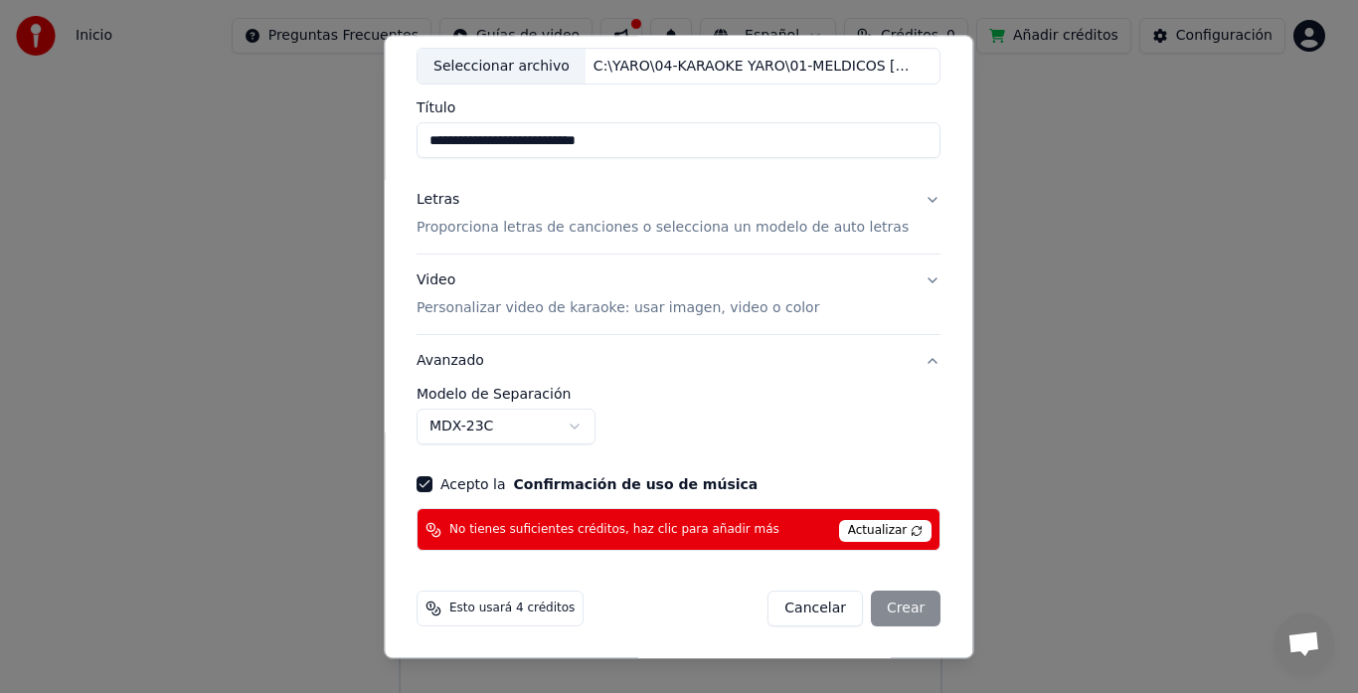
click at [524, 231] on p "Proporciona letras de canciones o selecciona un modelo de auto letras" at bounding box center [663, 229] width 492 height 20
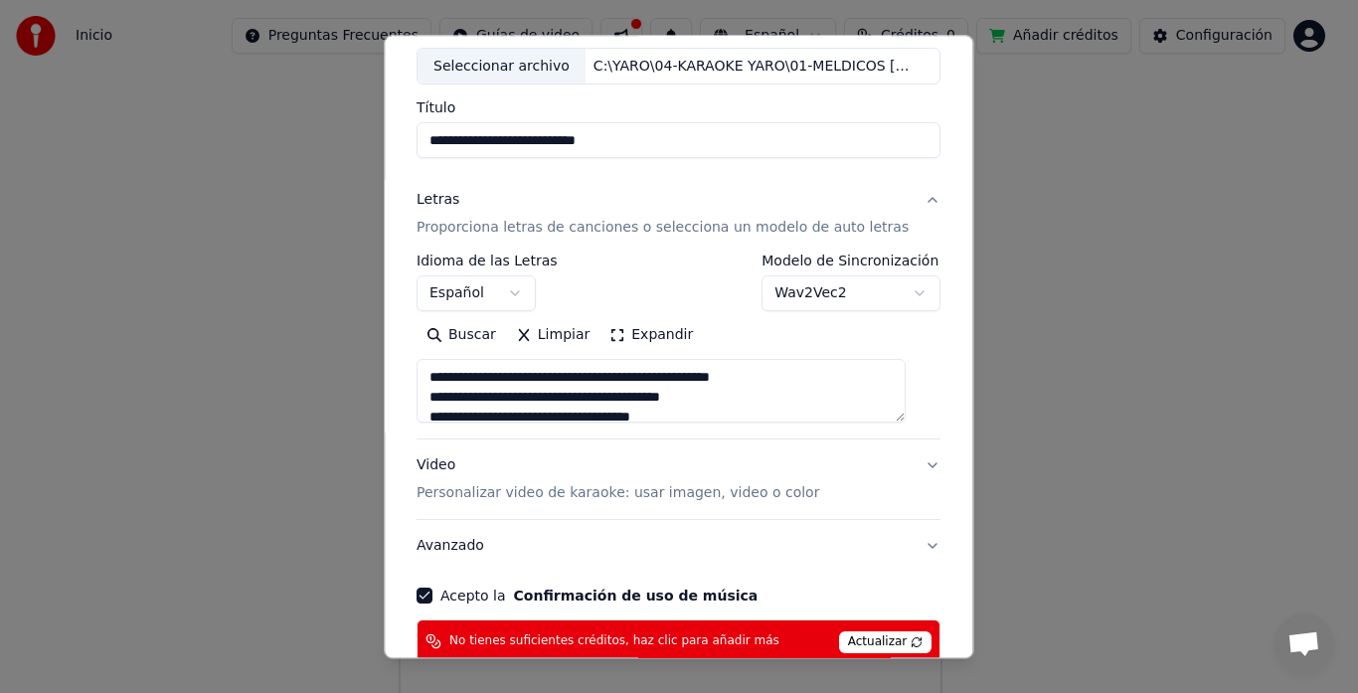
click at [460, 490] on p "Personalizar video de karaoke: usar imagen, video o color" at bounding box center [618, 494] width 403 height 20
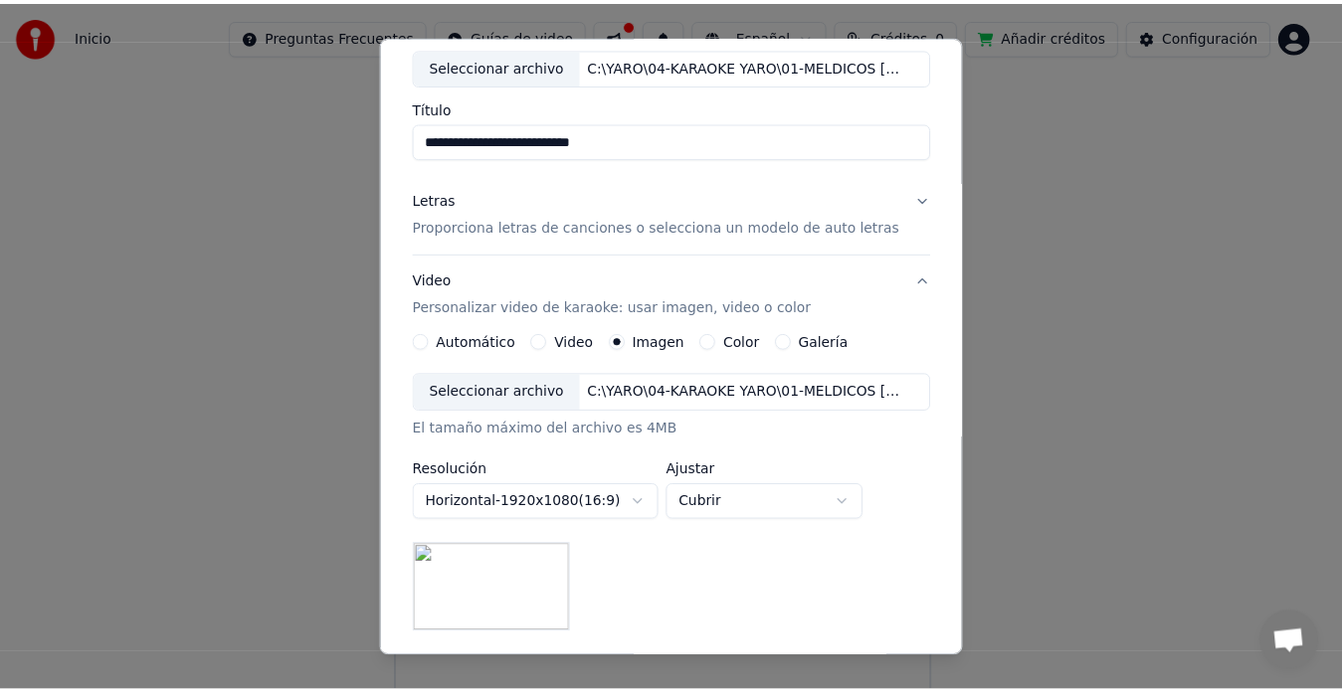
scroll to position [428, 0]
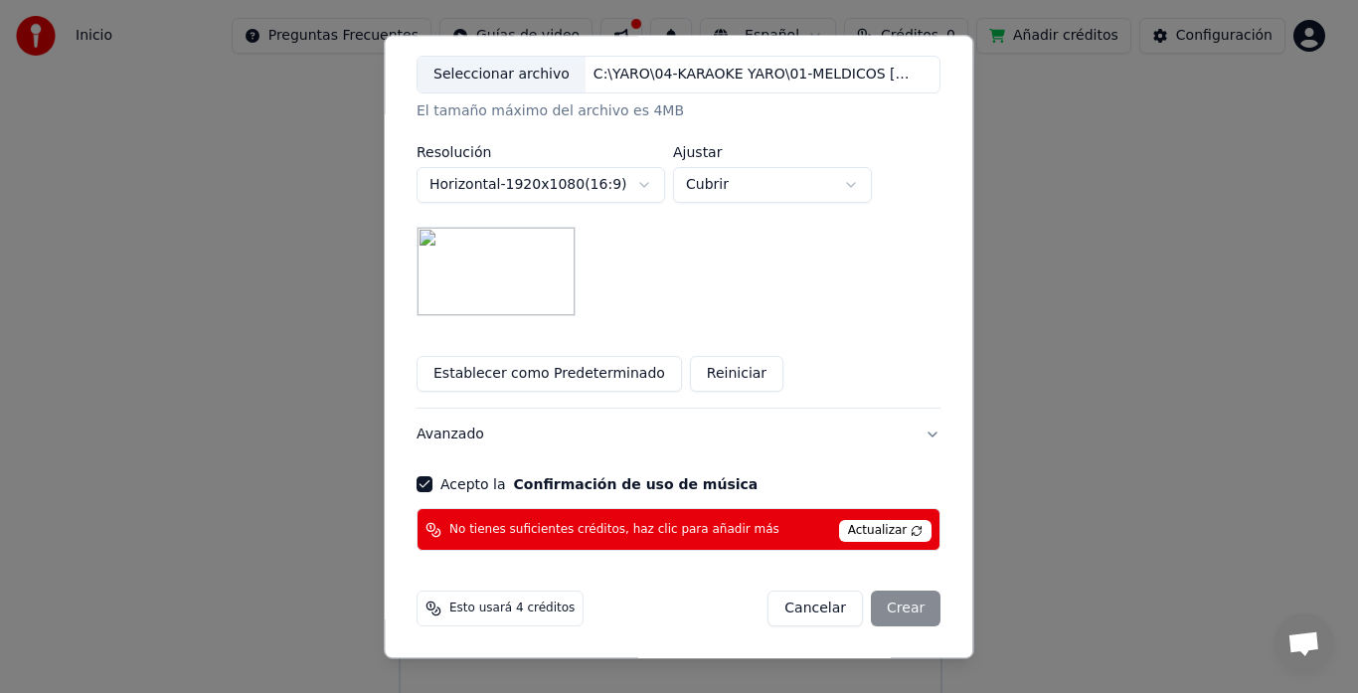
click at [433, 482] on button "Acepto la Confirmación de uso de música" at bounding box center [425, 485] width 16 height 16
click at [888, 605] on div "Cancelar Crear" at bounding box center [855, 610] width 173 height 36
click at [432, 482] on button "Acepto la Confirmación de uso de música" at bounding box center [425, 485] width 16 height 16
click at [729, 574] on form "**********" at bounding box center [679, 155] width 540 height 962
click at [498, 611] on span "Esto usará 4 créditos" at bounding box center [512, 610] width 125 height 16
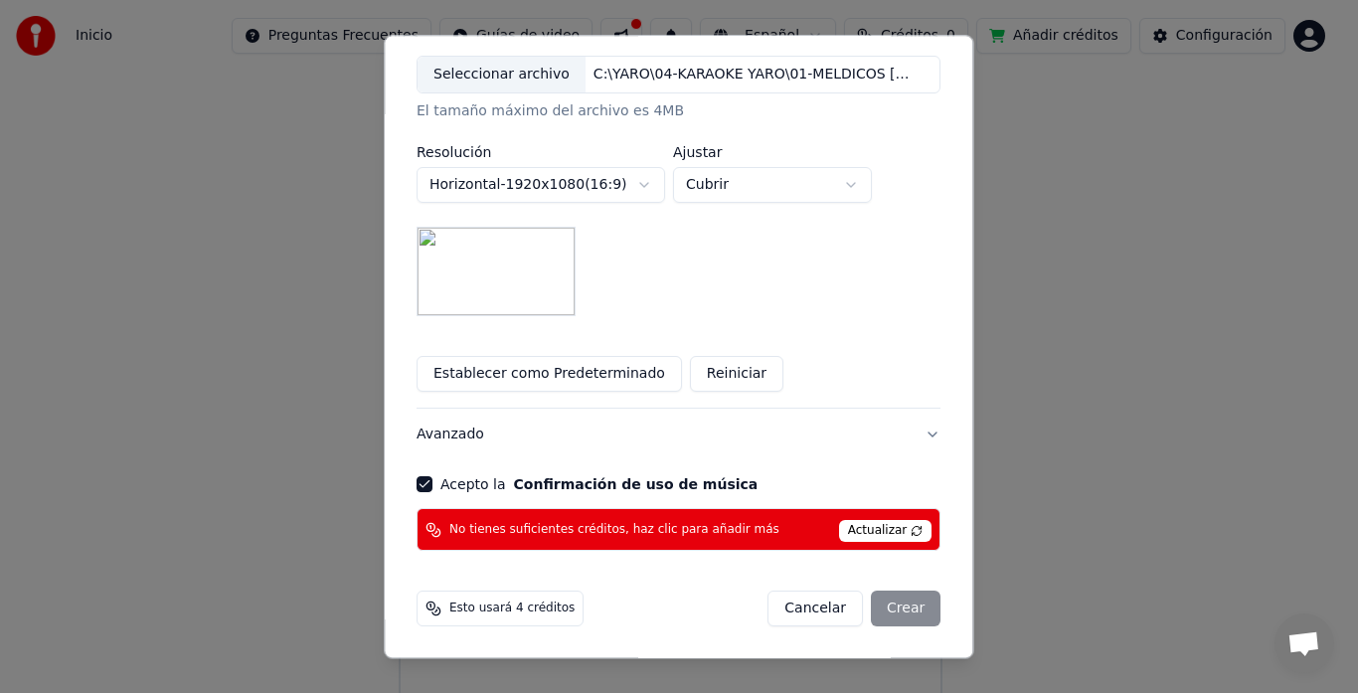
click at [436, 605] on circle at bounding box center [432, 607] width 8 height 8
click at [885, 609] on div "Cancelar Crear" at bounding box center [855, 610] width 173 height 36
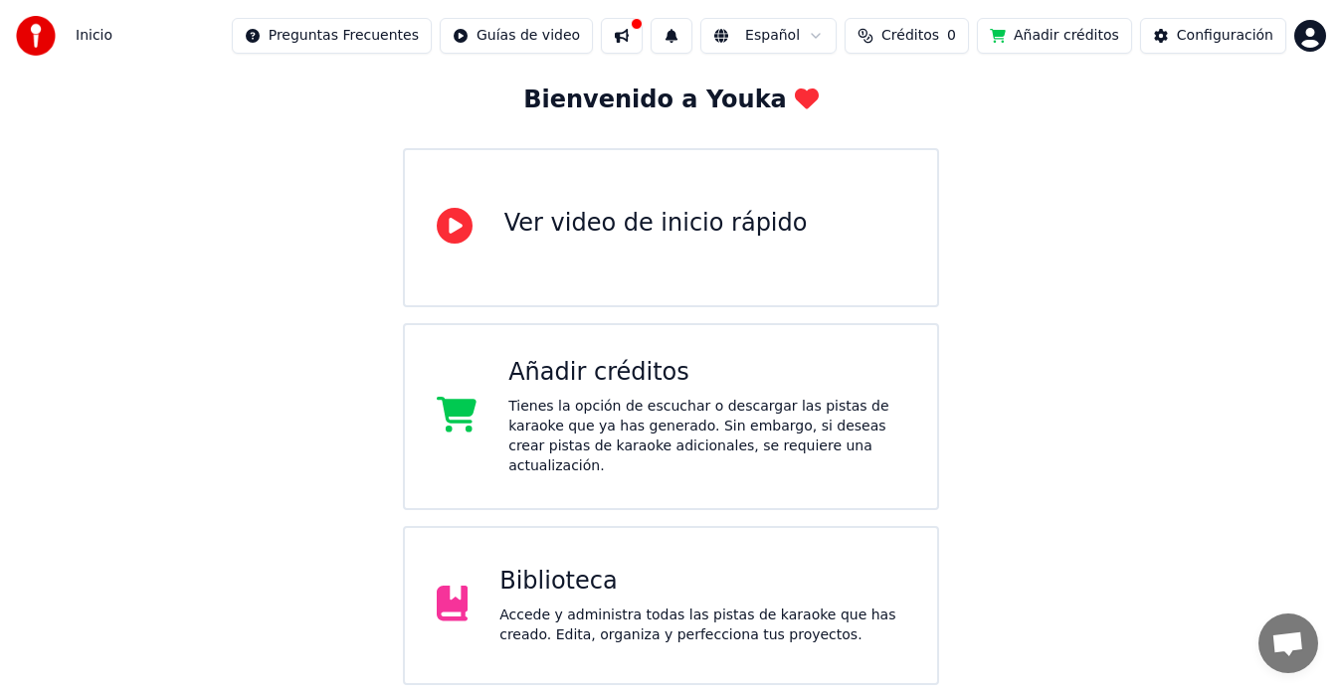
scroll to position [0, 0]
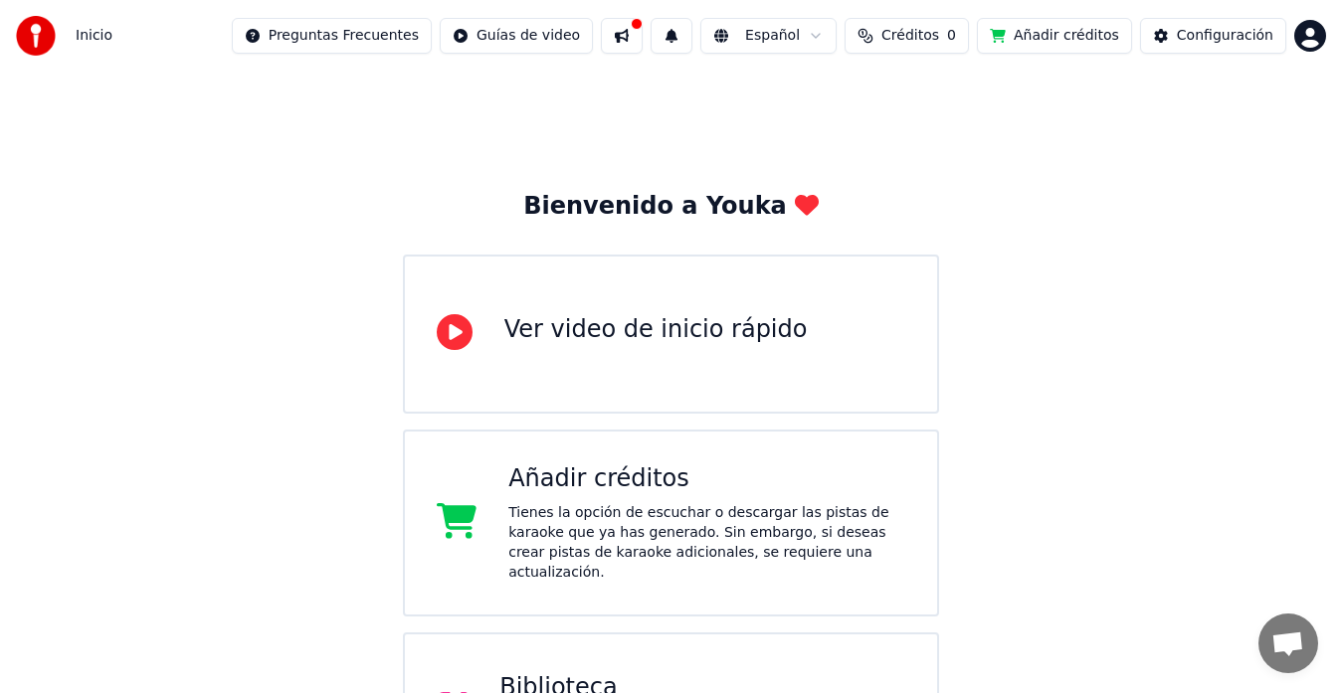
click at [900, 32] on span "Créditos" at bounding box center [910, 36] width 58 height 20
click at [926, 149] on button "Actualizar" at bounding box center [906, 149] width 118 height 36
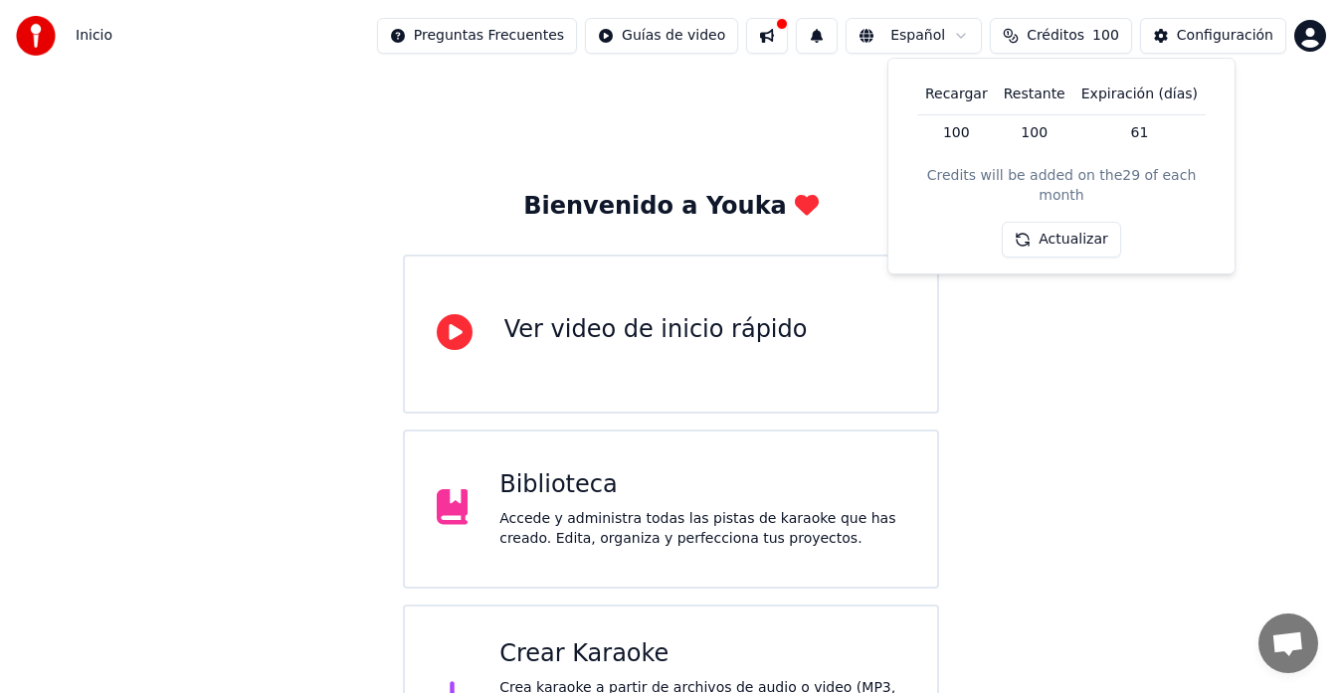
click at [1066, 222] on button "Actualizar" at bounding box center [1060, 240] width 118 height 36
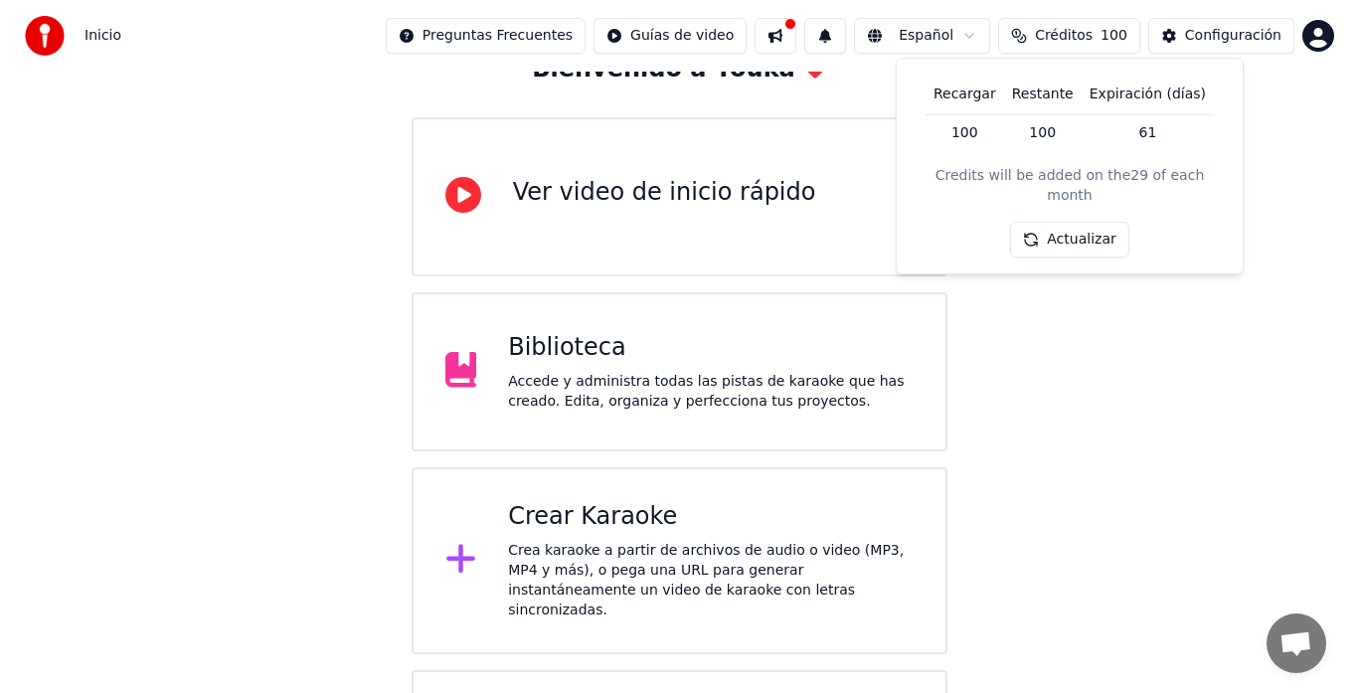
scroll to position [262, 0]
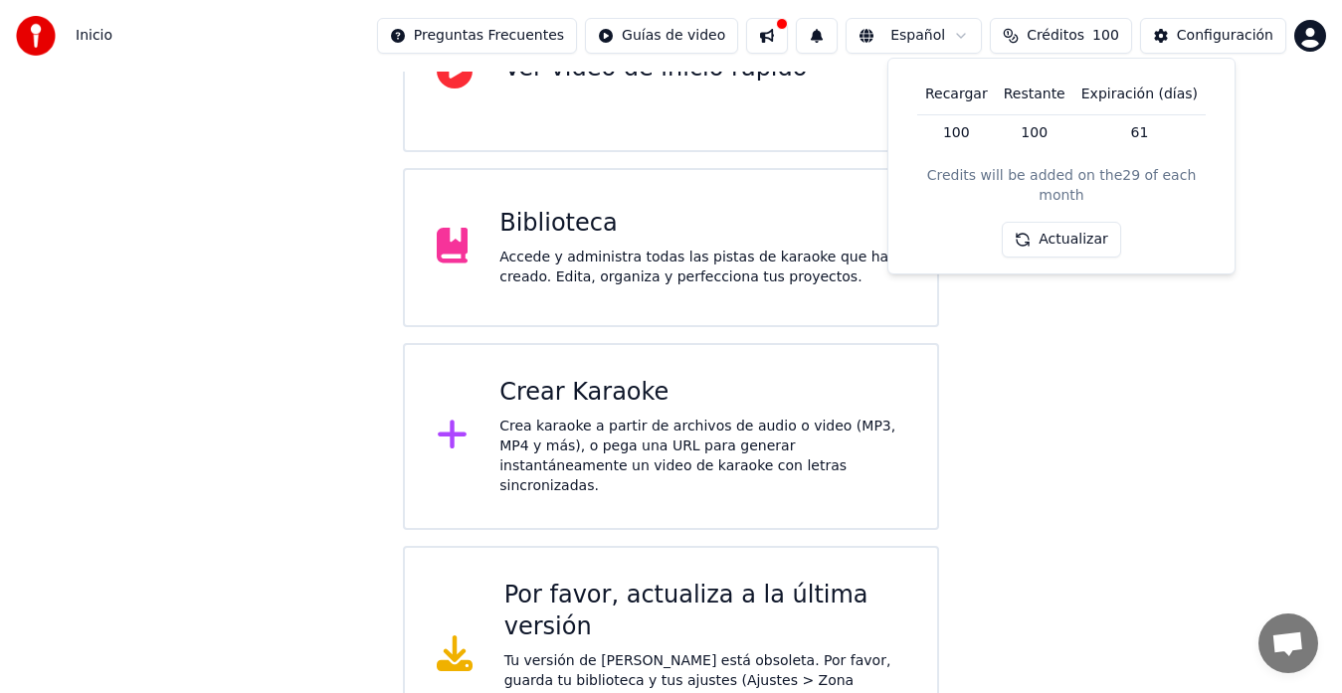
click at [660, 406] on div "Crear Karaoke" at bounding box center [702, 393] width 406 height 32
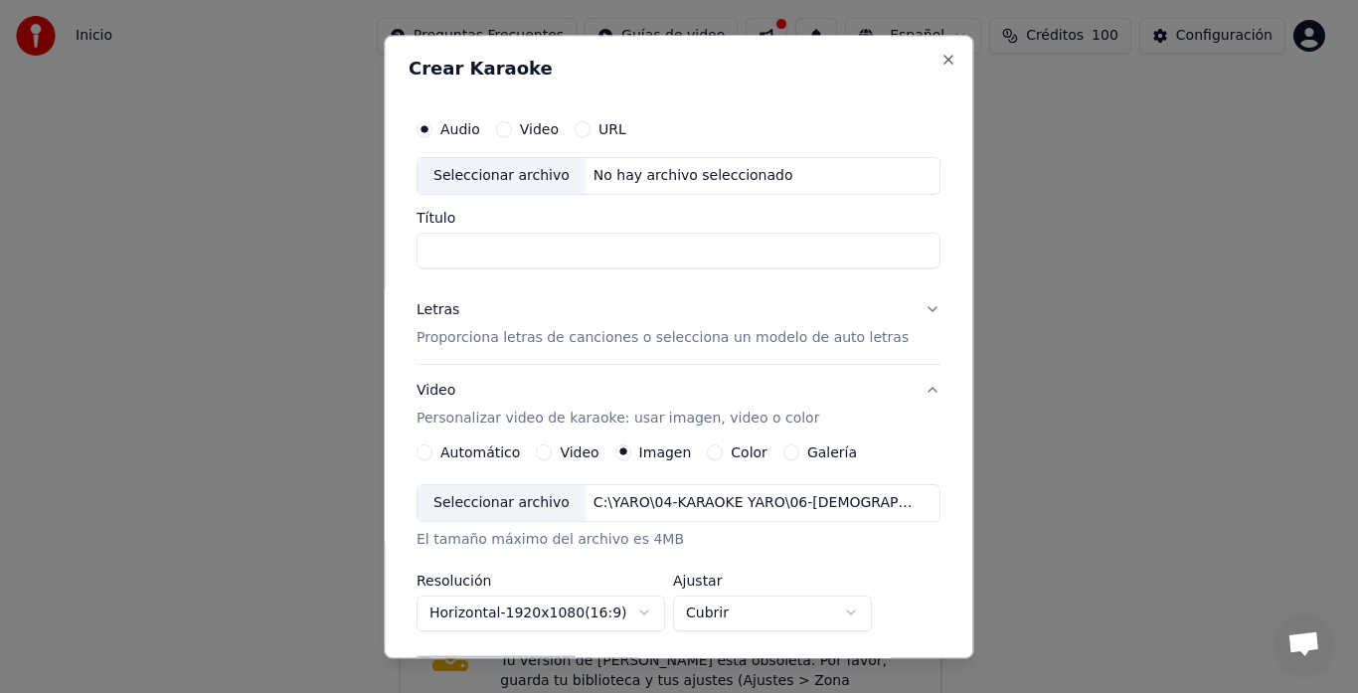
click at [522, 264] on input "Título" at bounding box center [679, 251] width 524 height 36
click at [539, 251] on input "Título" at bounding box center [679, 251] width 524 height 36
click at [507, 175] on div "Seleccionar archivo" at bounding box center [502, 176] width 168 height 36
drag, startPoint x: 533, startPoint y: 247, endPoint x: 873, endPoint y: 255, distance: 340.2
click at [873, 255] on input "**********" at bounding box center [679, 251] width 524 height 36
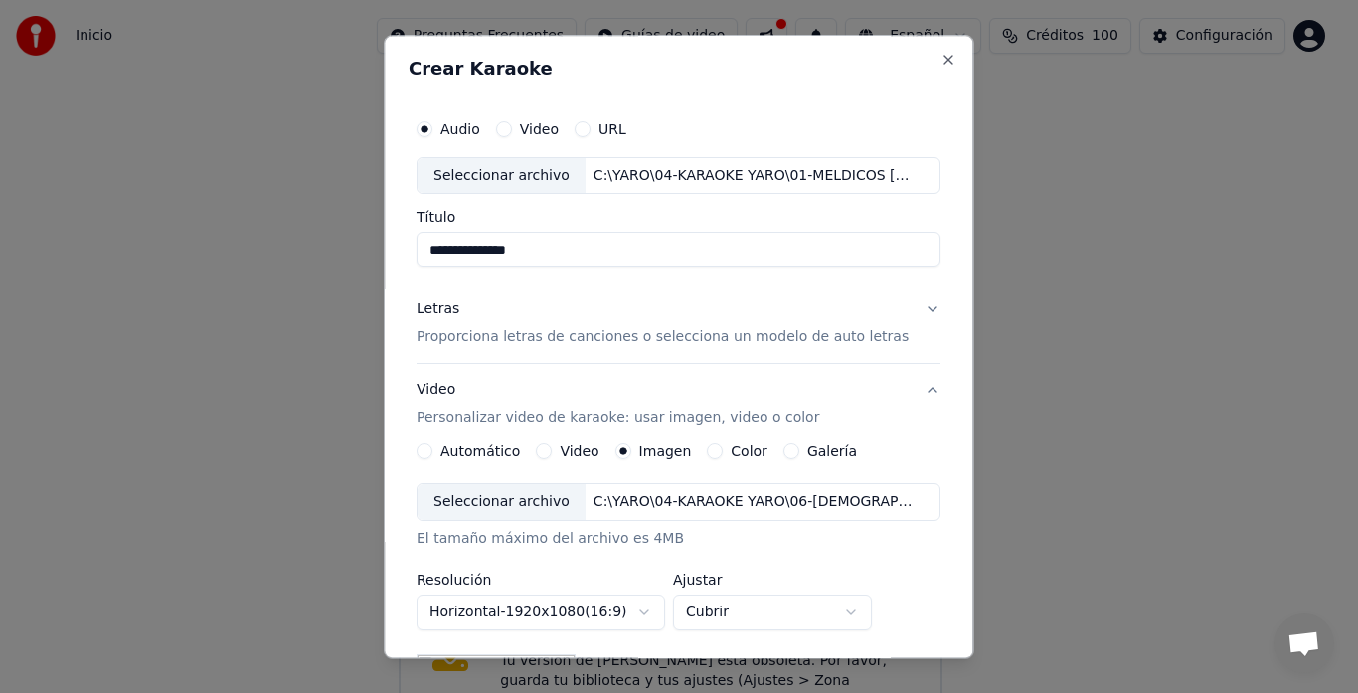
click at [434, 251] on input "**********" at bounding box center [679, 251] width 524 height 36
type input "**********"
click at [529, 340] on p "Proporciona letras de canciones o selecciona un modelo de auto letras" at bounding box center [663, 338] width 492 height 20
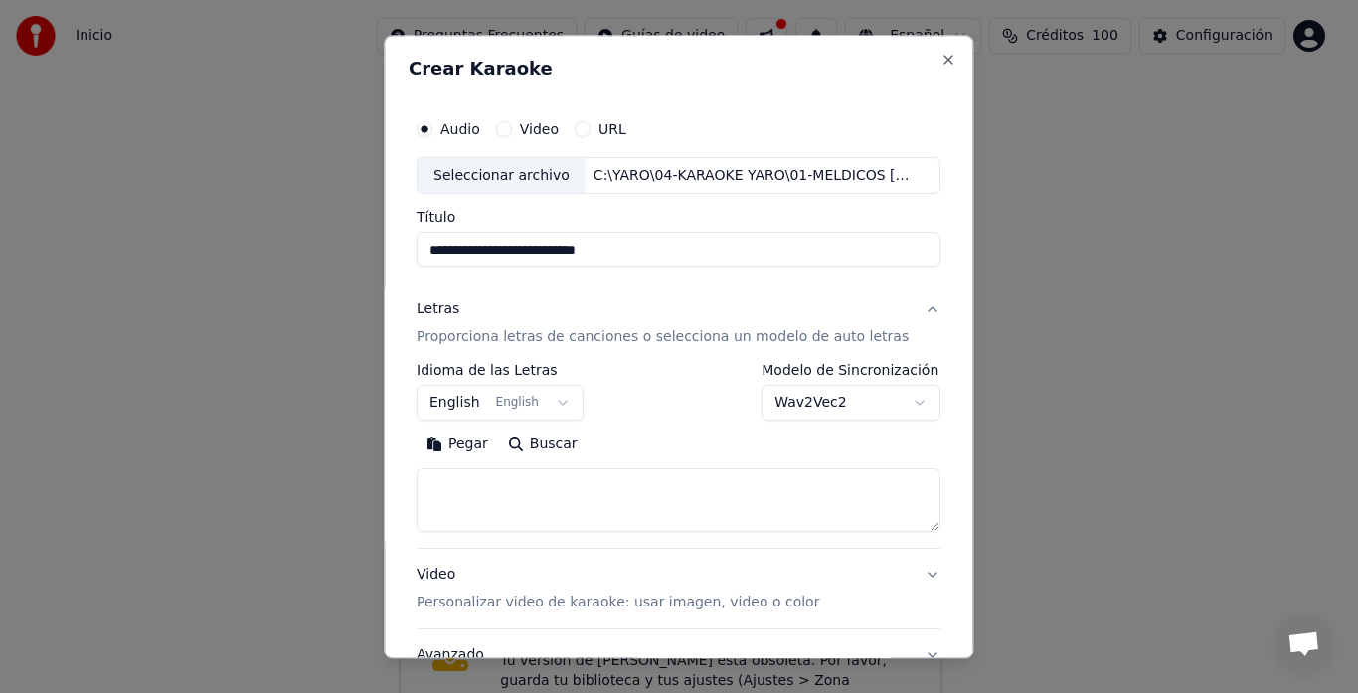
click at [609, 514] on textarea at bounding box center [679, 501] width 524 height 64
type textarea "*"
paste textarea "**********"
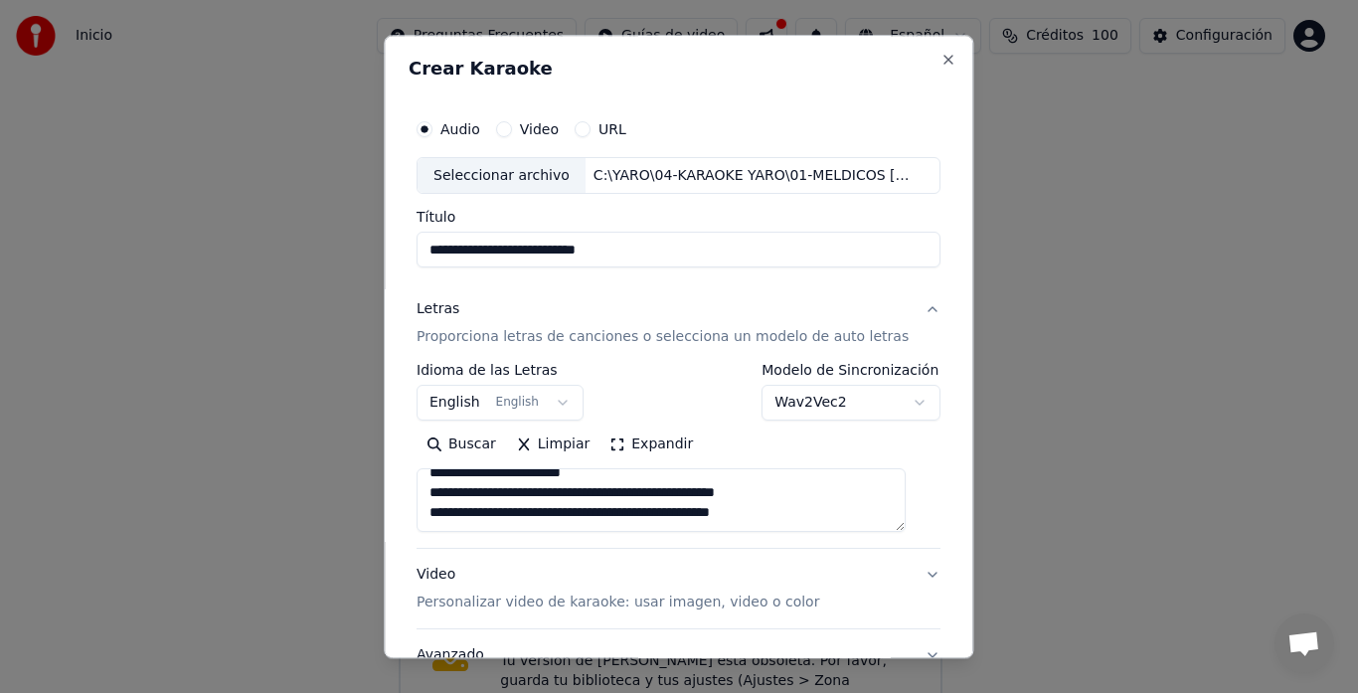
scroll to position [1326, 0]
type textarea "**********"
click at [496, 607] on p "Personalizar video de karaoke: usar imagen, video o color" at bounding box center [618, 604] width 403 height 20
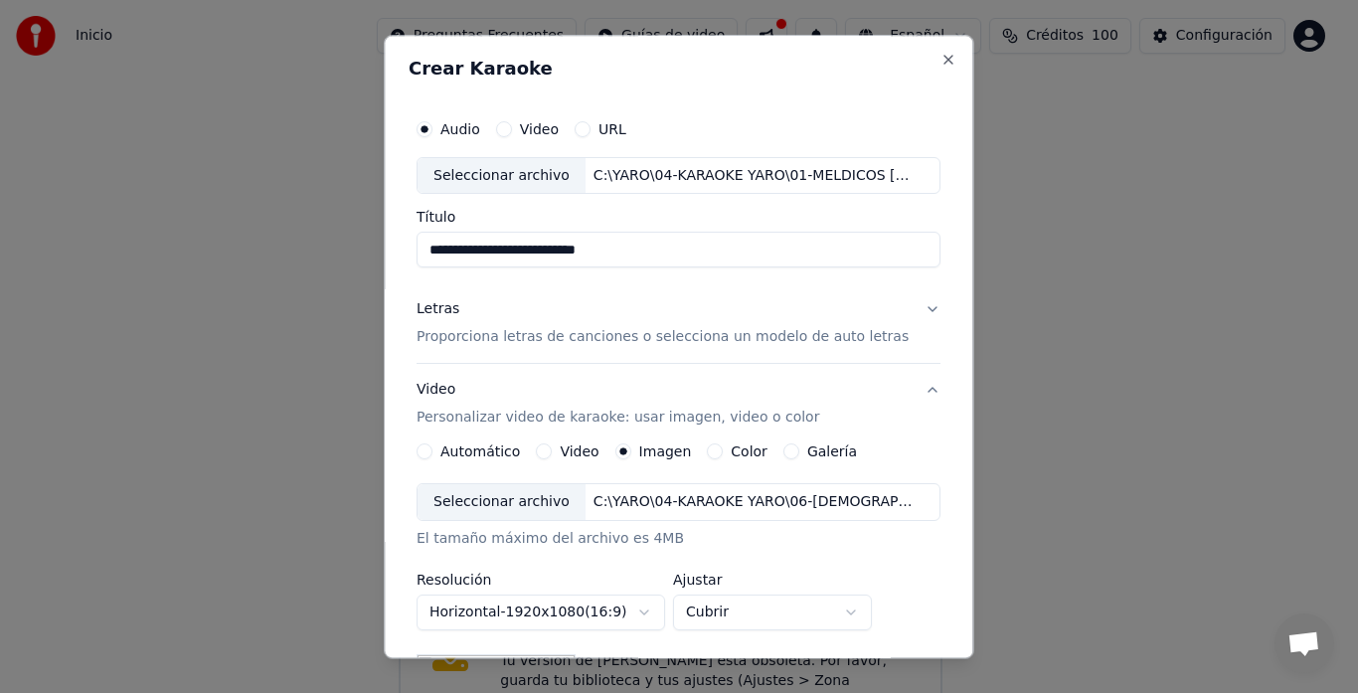
click at [519, 510] on div "Seleccionar archivo" at bounding box center [502, 503] width 168 height 36
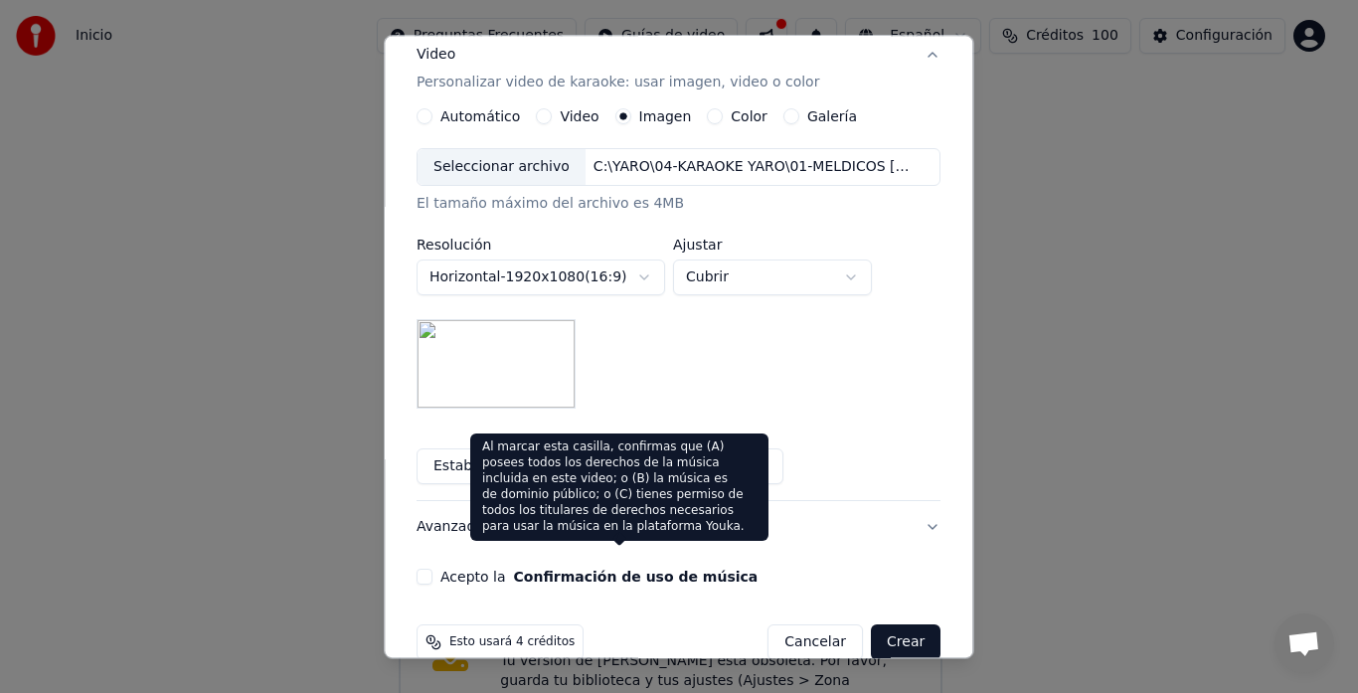
scroll to position [370, 0]
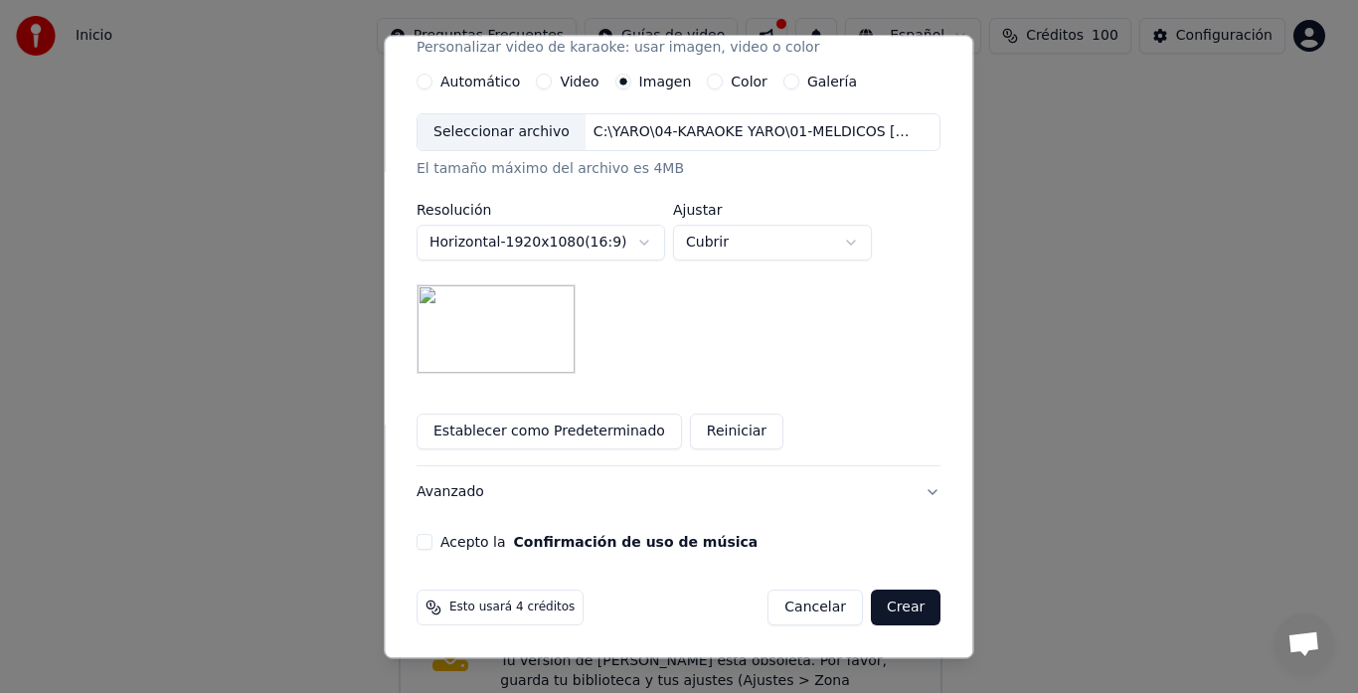
click at [427, 537] on button "Acepto la Confirmación de uso de música" at bounding box center [425, 543] width 16 height 16
click at [893, 610] on button "Crear" at bounding box center [906, 609] width 70 height 36
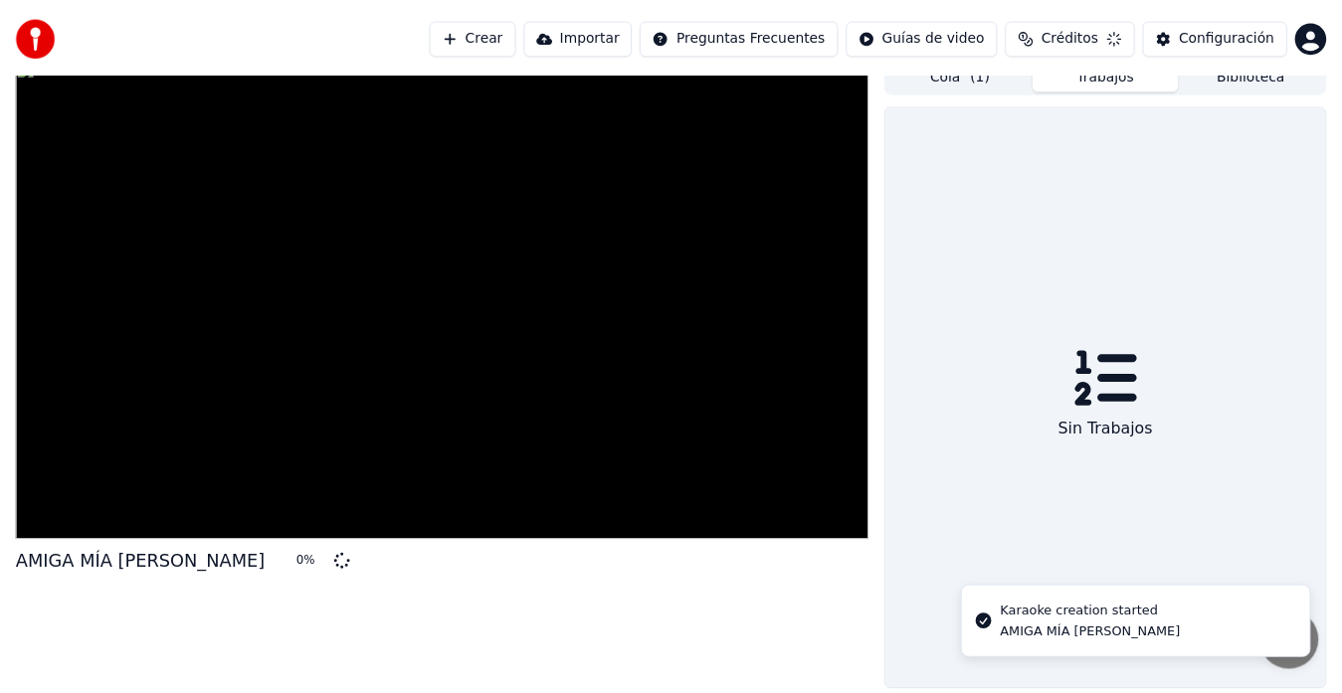
scroll to position [15, 0]
